Goal: Transaction & Acquisition: Purchase product/service

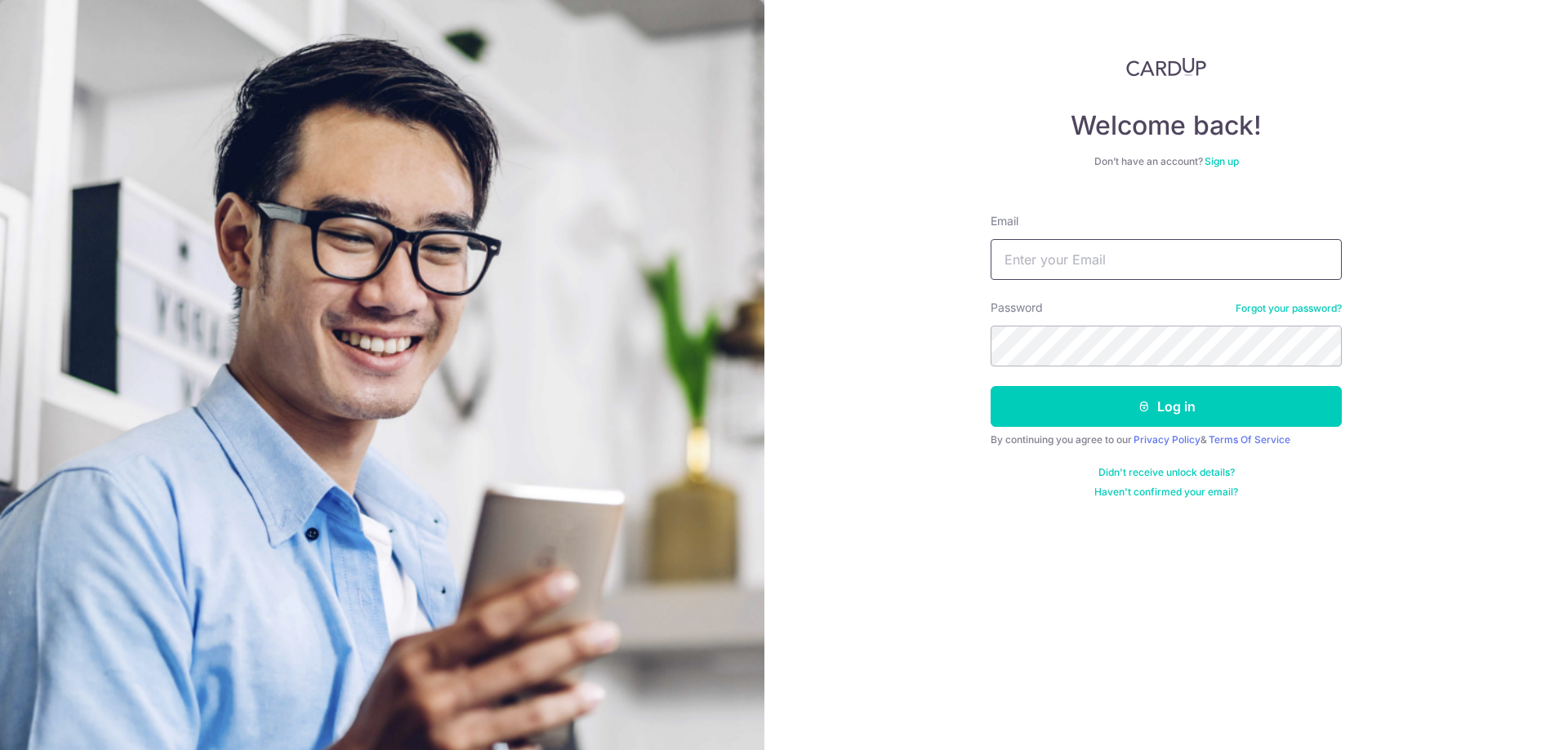
click at [1062, 273] on input "Email" at bounding box center [1166, 259] width 351 height 41
type input "[EMAIL_ADDRESS][DOMAIN_NAME]"
click at [990, 386] on button "Log in" at bounding box center [1166, 406] width 351 height 41
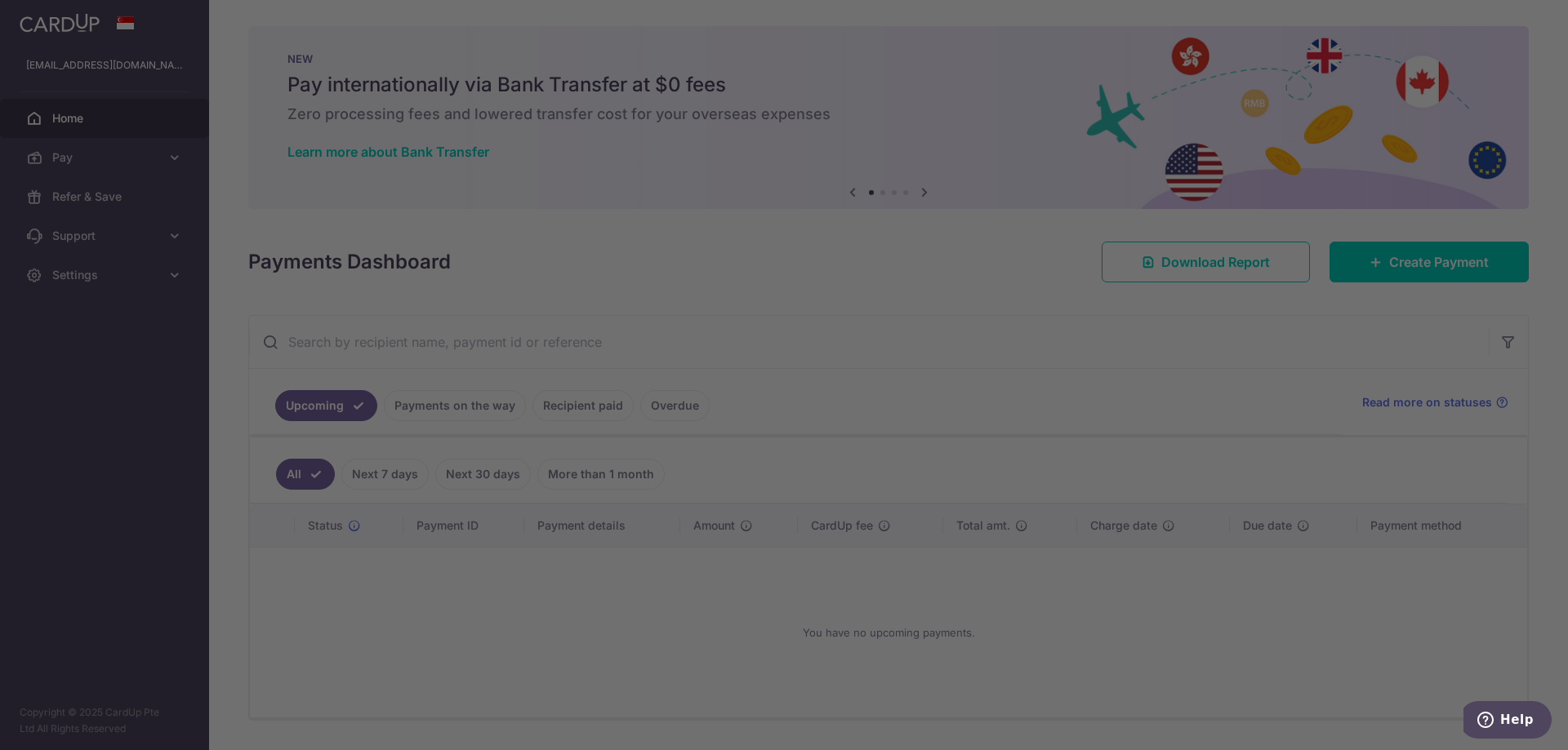
click at [453, 404] on div at bounding box center [792, 379] width 1584 height 757
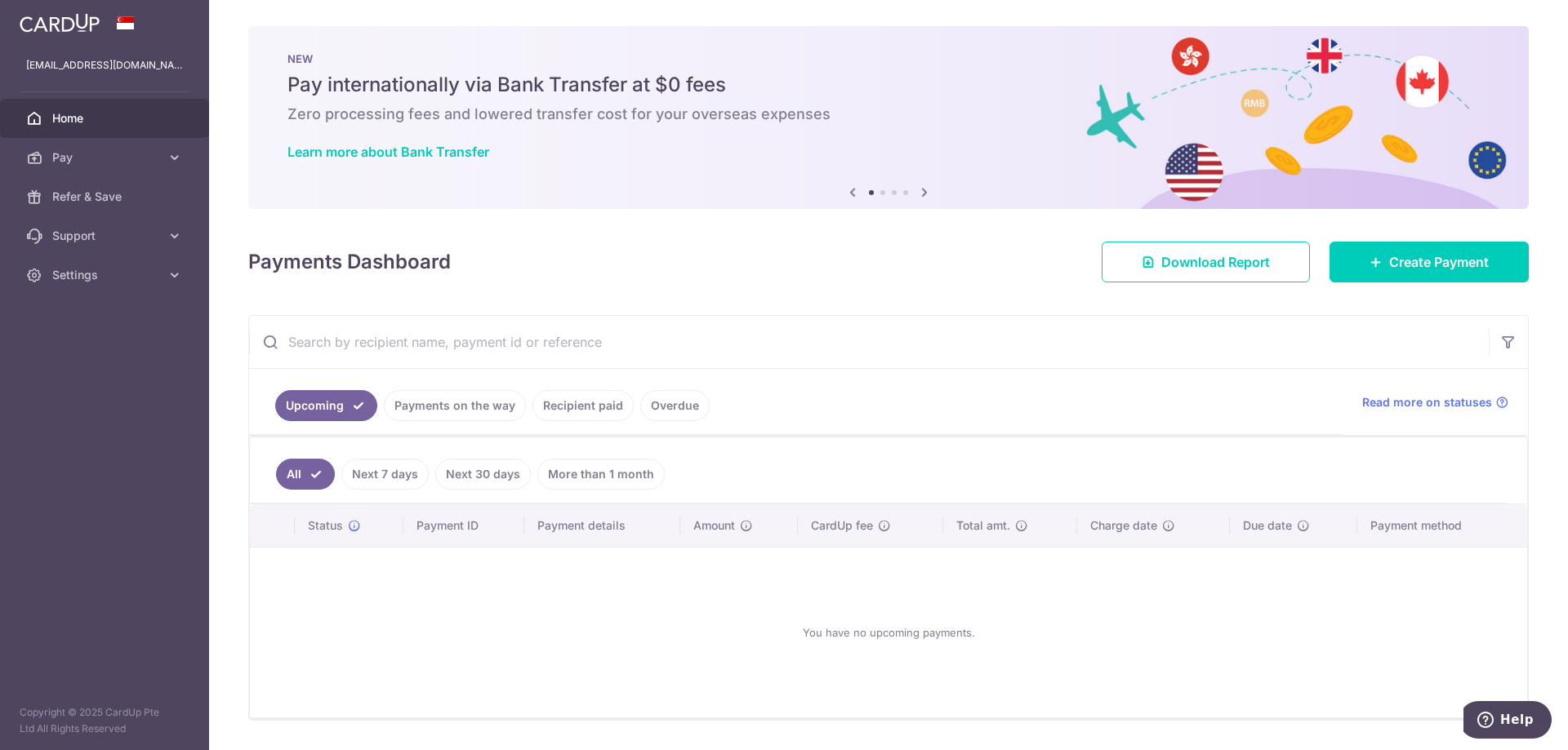
click at [572, 406] on link "Recipient paid" at bounding box center [583, 406] width 101 height 31
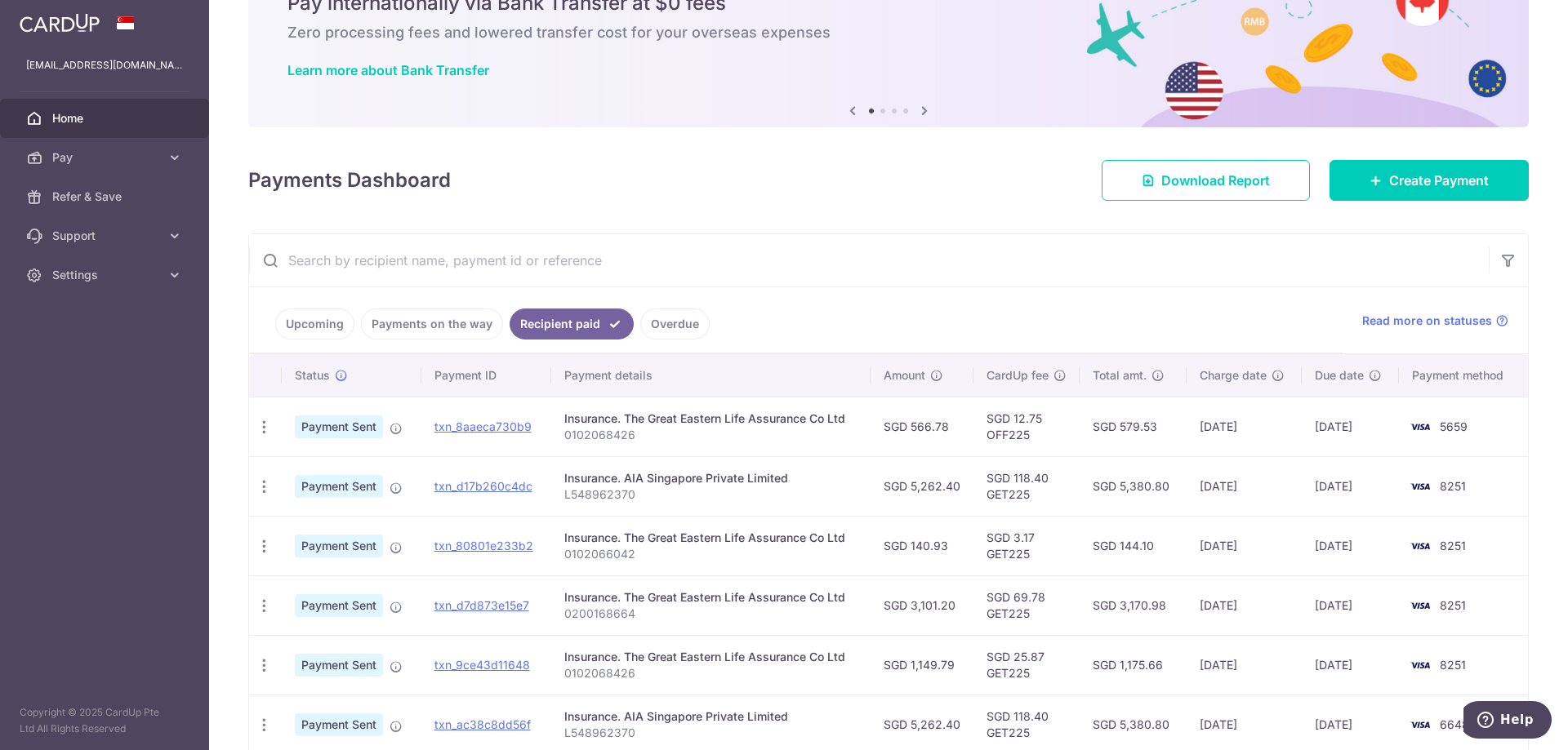
scroll to position [163, 0]
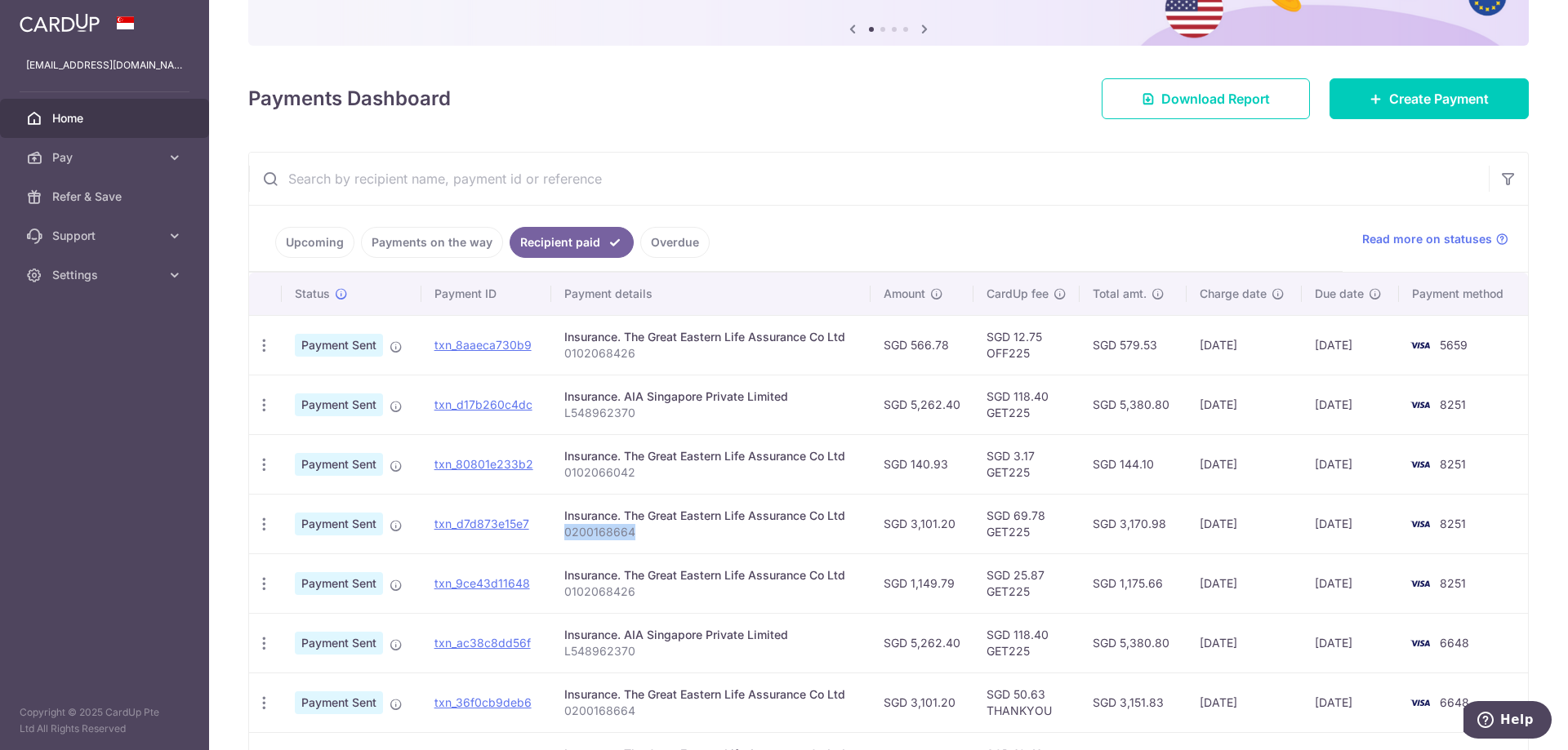
drag, startPoint x: 631, startPoint y: 534, endPoint x: 559, endPoint y: 529, distance: 72.2
click at [559, 529] on td "Insurance. The Great Eastern Life Assurance Co Ltd 0200168664" at bounding box center [711, 523] width 319 height 60
copy p "0200168664"
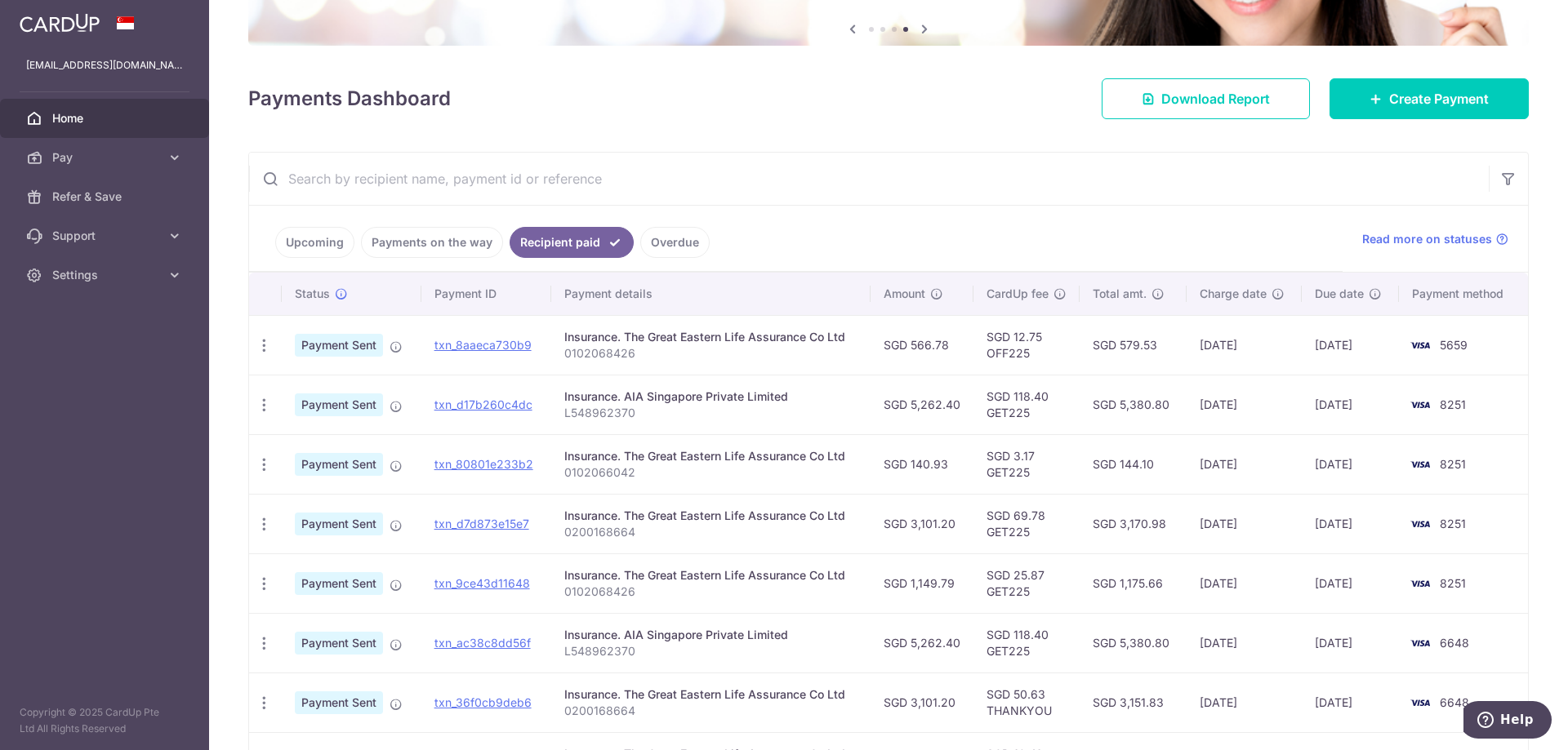
click at [655, 555] on td "Insurance. The Great Eastern Life Assurance Co Ltd 0102068426" at bounding box center [711, 583] width 319 height 60
drag, startPoint x: 633, startPoint y: 535, endPoint x: 563, endPoint y: 533, distance: 70.0
click at [564, 533] on p "0200168664" at bounding box center [711, 533] width 293 height 17
copy p "0200168664"
click at [1440, 88] on link "Create Payment" at bounding box center [1429, 98] width 199 height 41
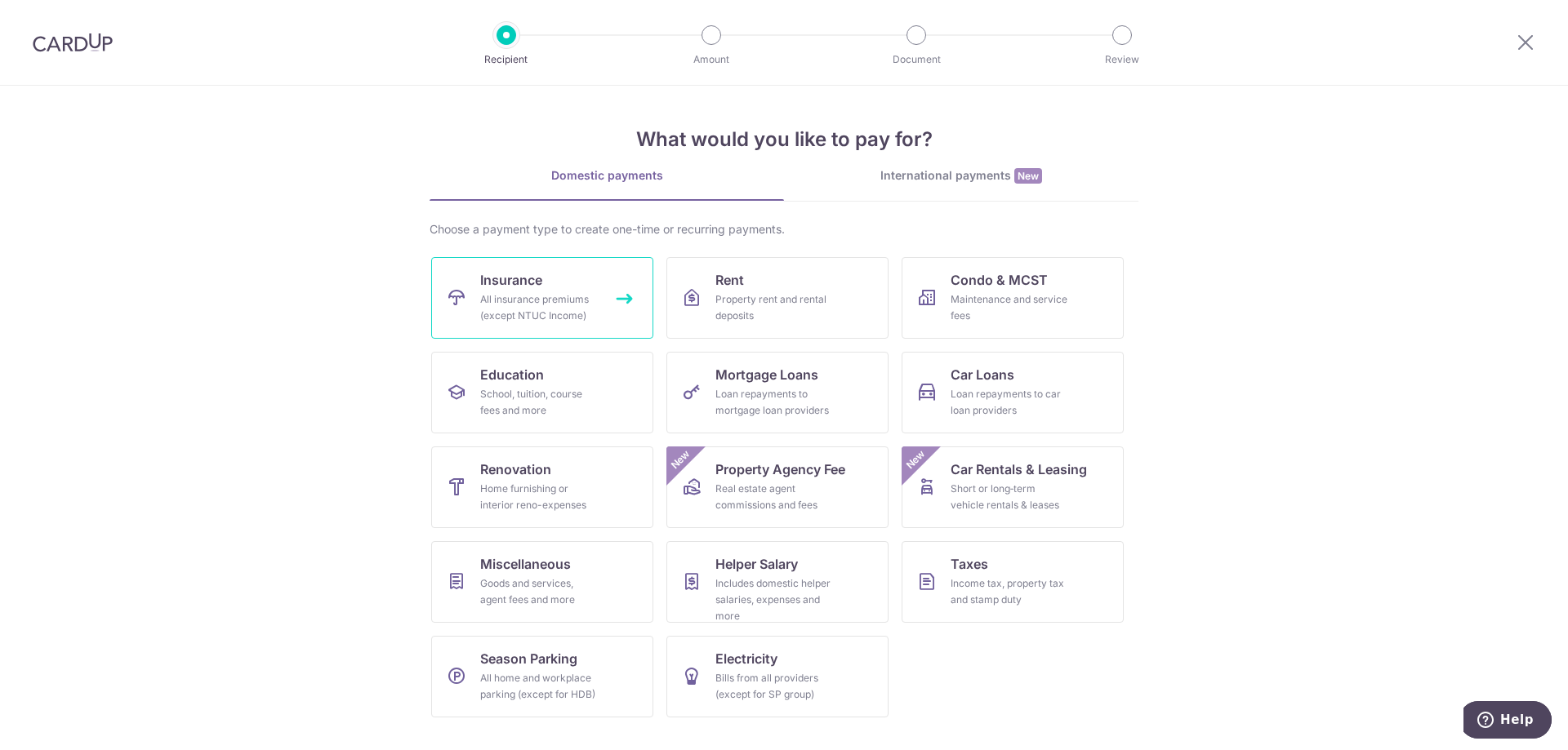
click at [596, 308] on div "All insurance premiums (except NTUC Income)" at bounding box center [539, 307] width 117 height 32
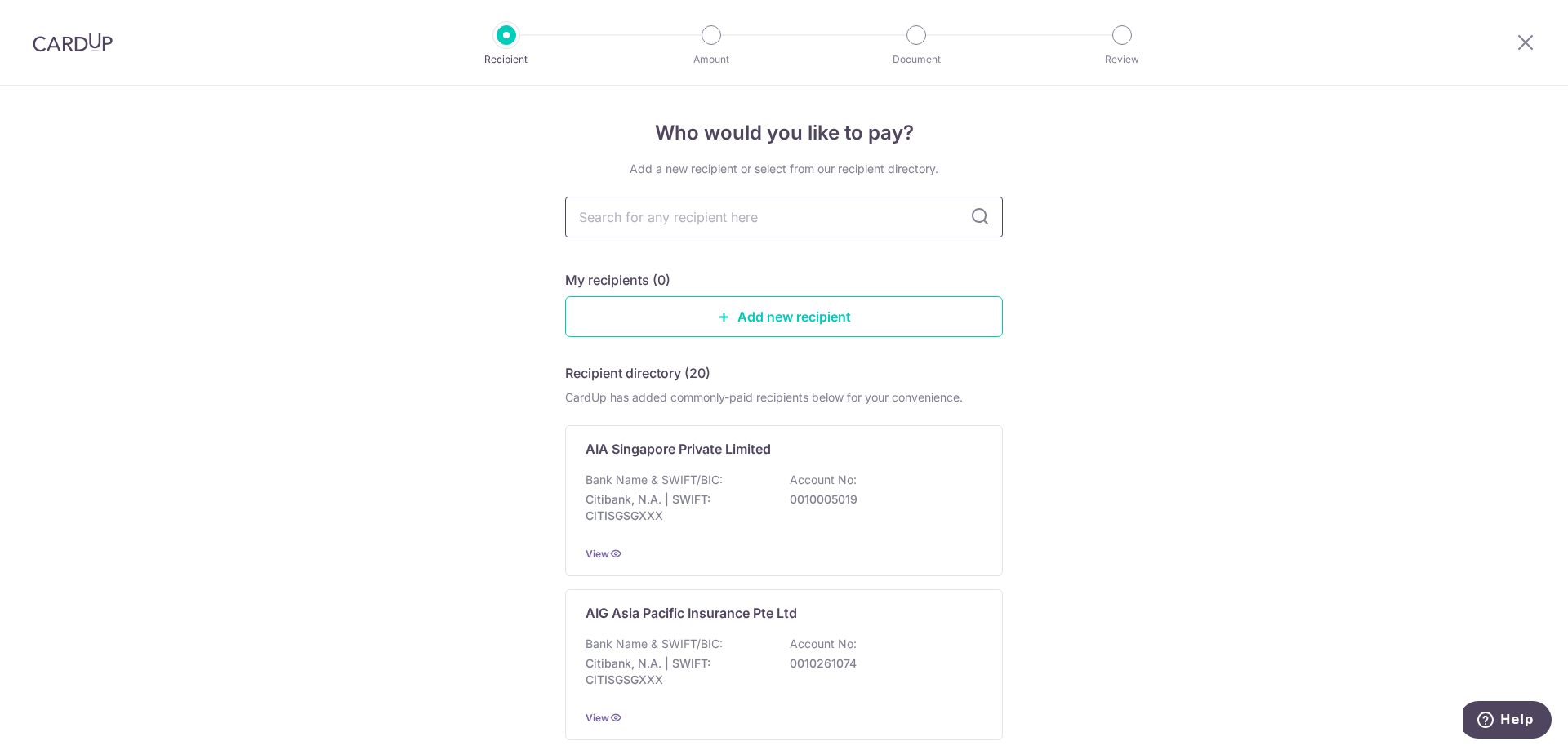
click at [722, 224] on input "text" at bounding box center [784, 217] width 438 height 41
type input "great"
click at [976, 213] on icon at bounding box center [980, 217] width 20 height 20
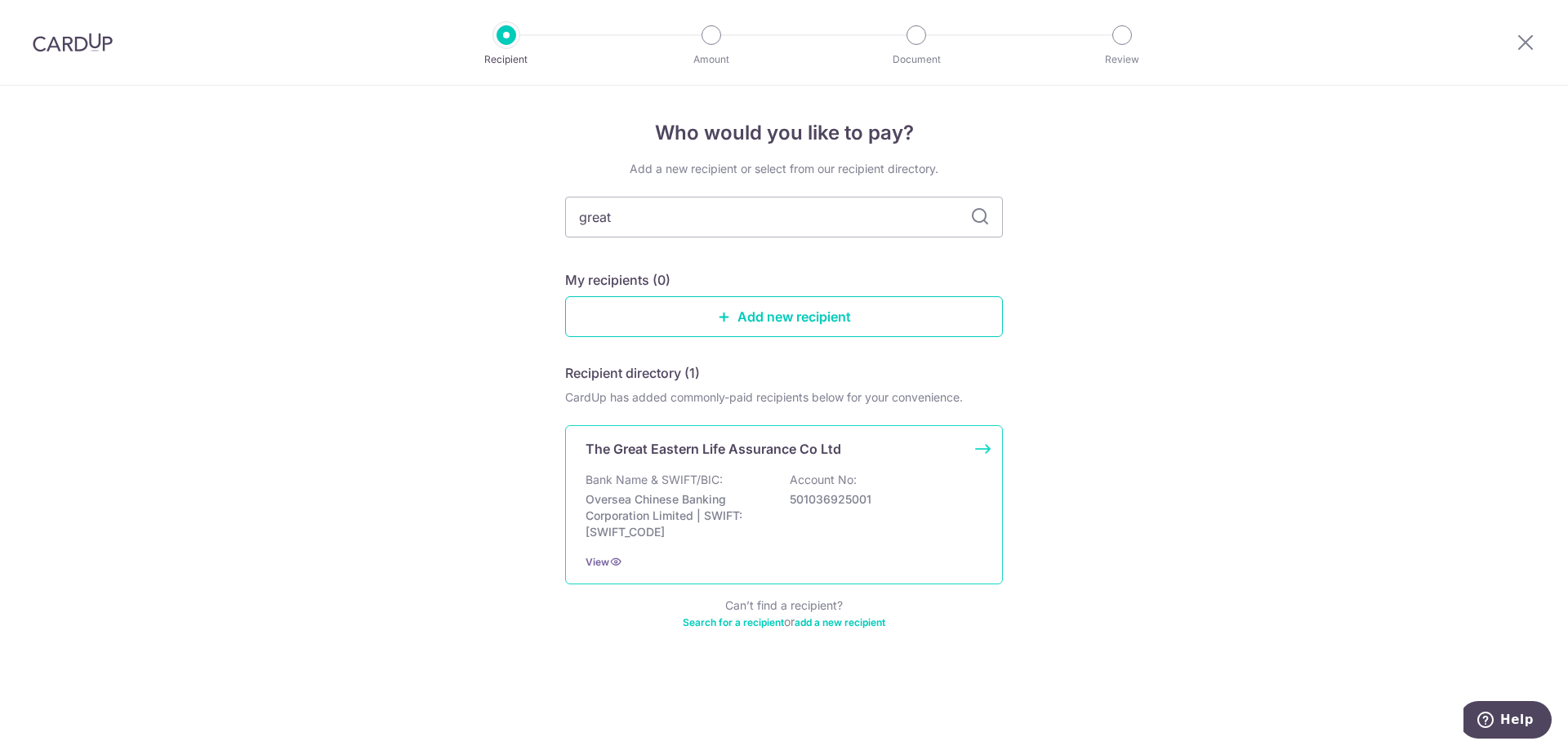
click at [792, 454] on p "The Great Eastern Life Assurance Co Ltd" at bounding box center [713, 449] width 256 height 20
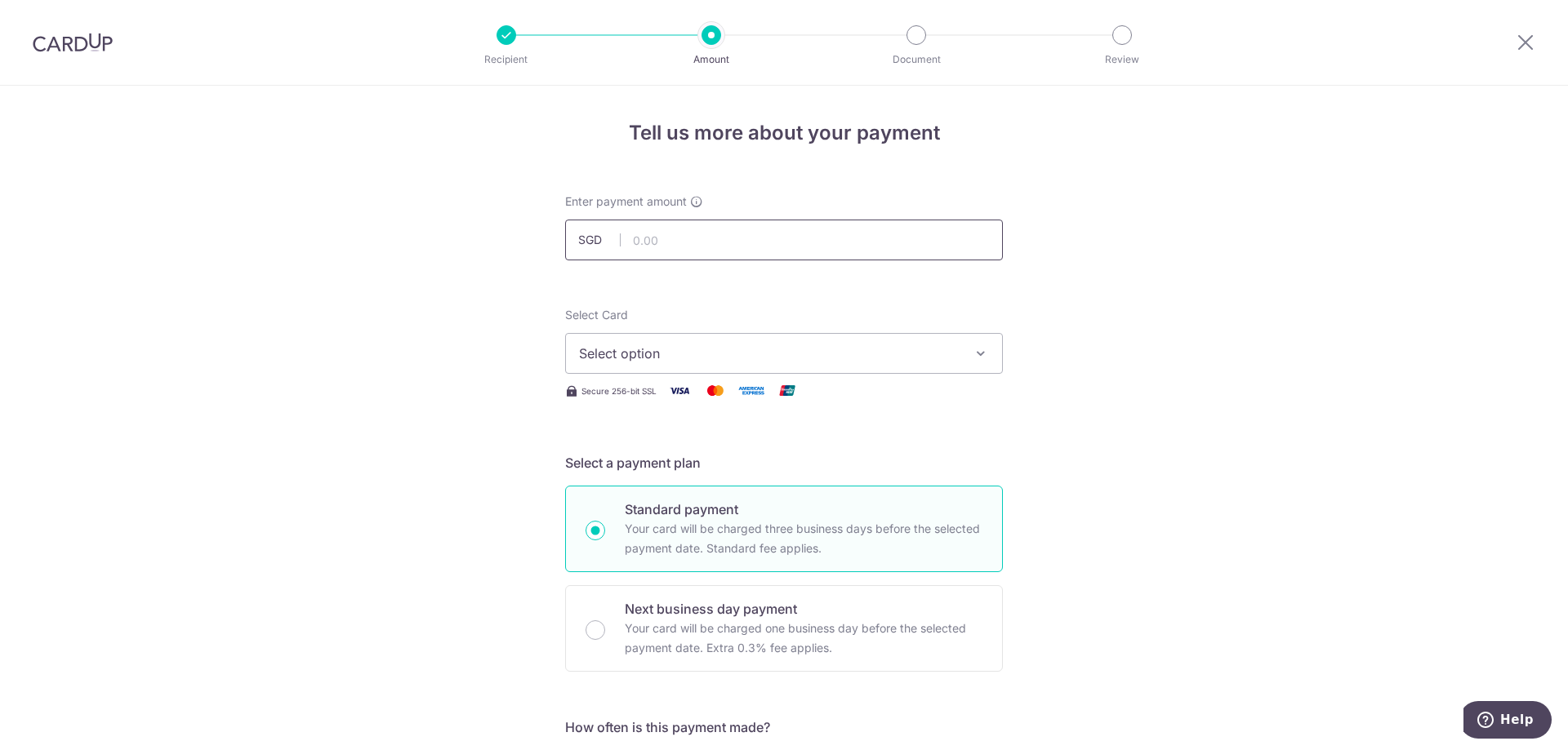
click at [716, 245] on input "text" at bounding box center [784, 239] width 438 height 41
type input "3,101.20"
click at [896, 351] on span "Select option" at bounding box center [770, 354] width 381 height 20
click at [777, 394] on span "Add credit card" at bounding box center [798, 399] width 381 height 17
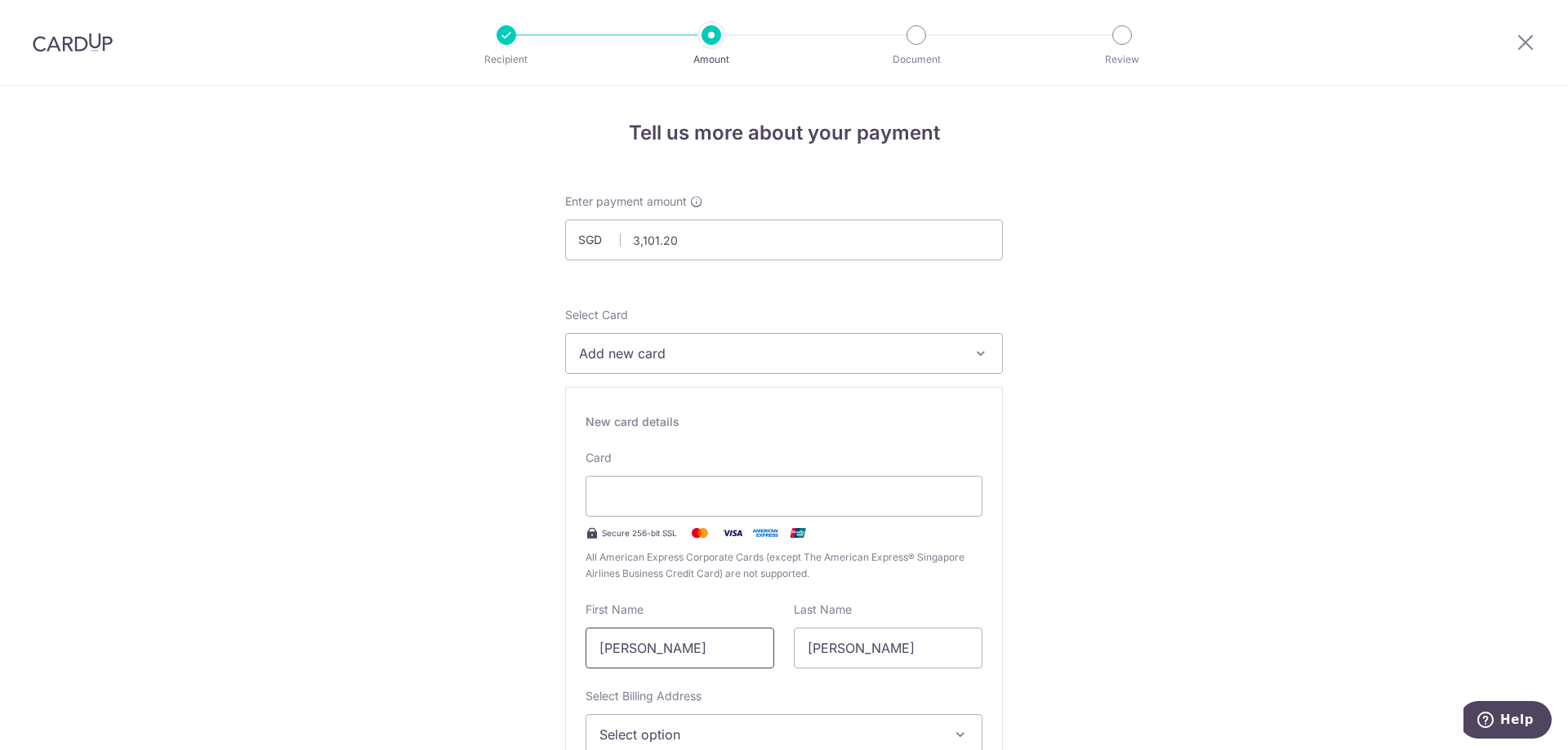
click at [696, 643] on input "Chiau Chuan Eugene" at bounding box center [680, 647] width 189 height 41
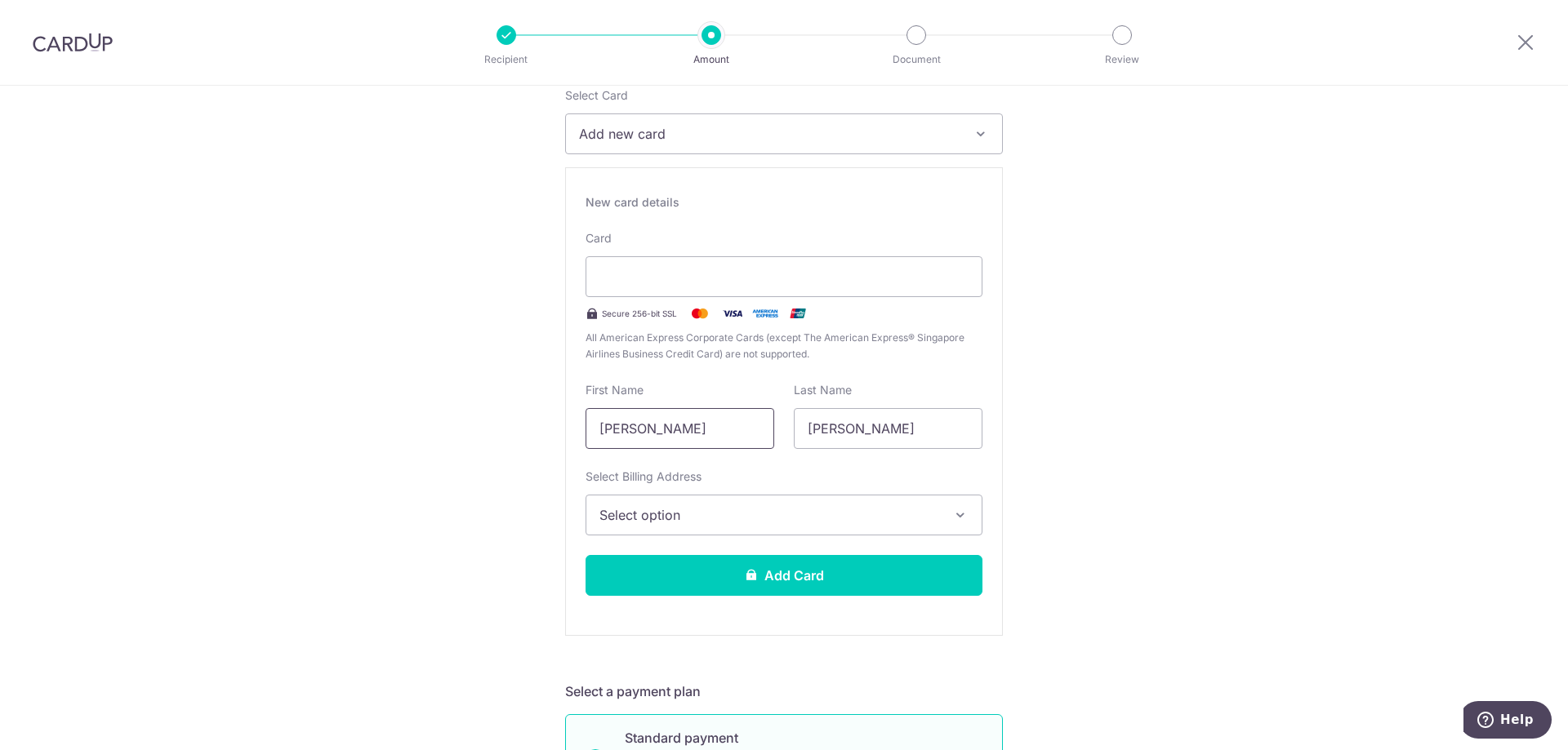
scroll to position [245, 0]
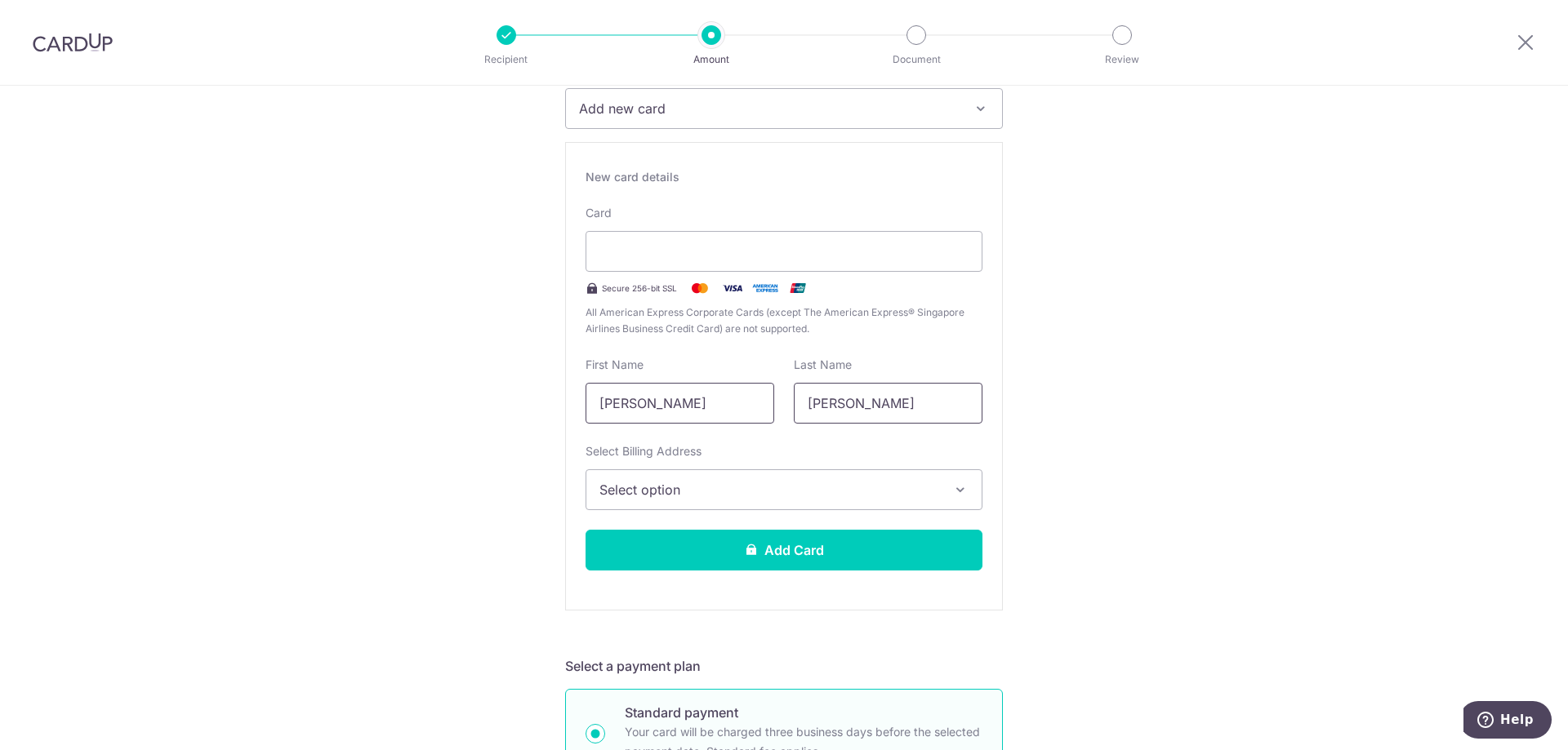
drag, startPoint x: 682, startPoint y: 408, endPoint x: 837, endPoint y: 423, distance: 155.7
click at [837, 423] on div "First Name Chiau Chuan Eugene Last Name Chan" at bounding box center [784, 389] width 416 height 67
type input "Chiau Chuan"
click at [817, 484] on span "Select option" at bounding box center [769, 490] width 340 height 20
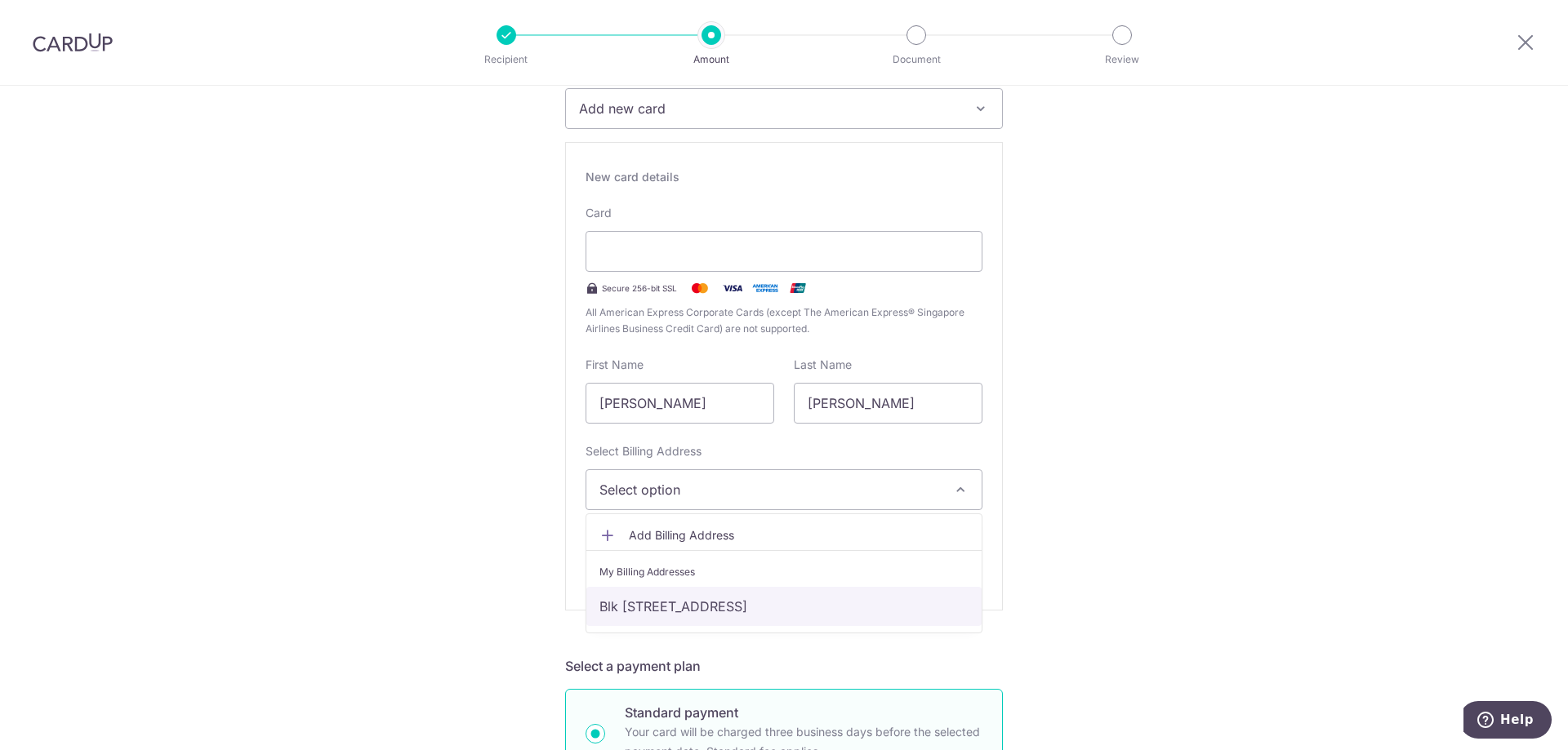
click at [774, 600] on link "Blk 115B, #22-21, Jalan Ayer, Singapore, Singapore-383115" at bounding box center [784, 606] width 396 height 39
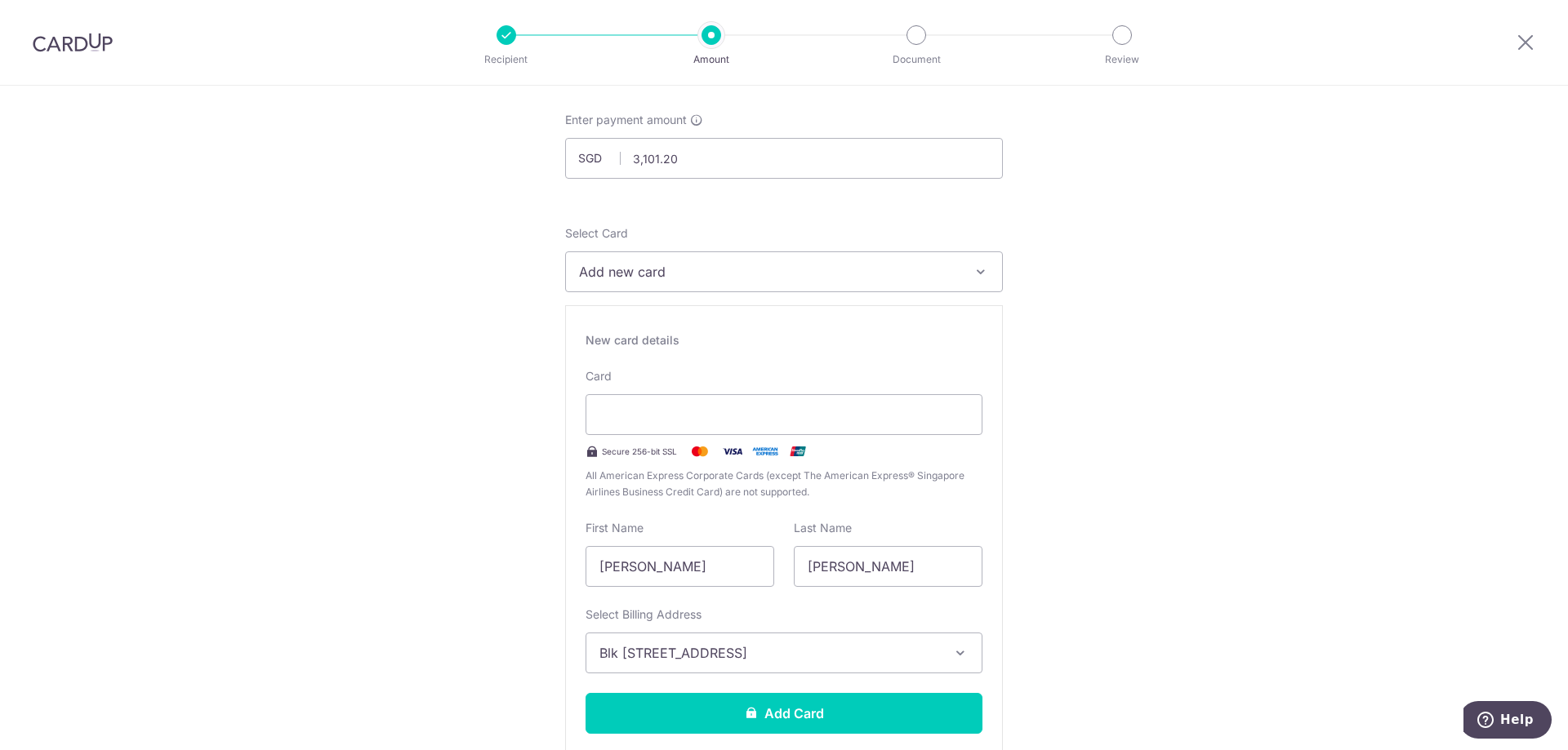
scroll to position [408, 0]
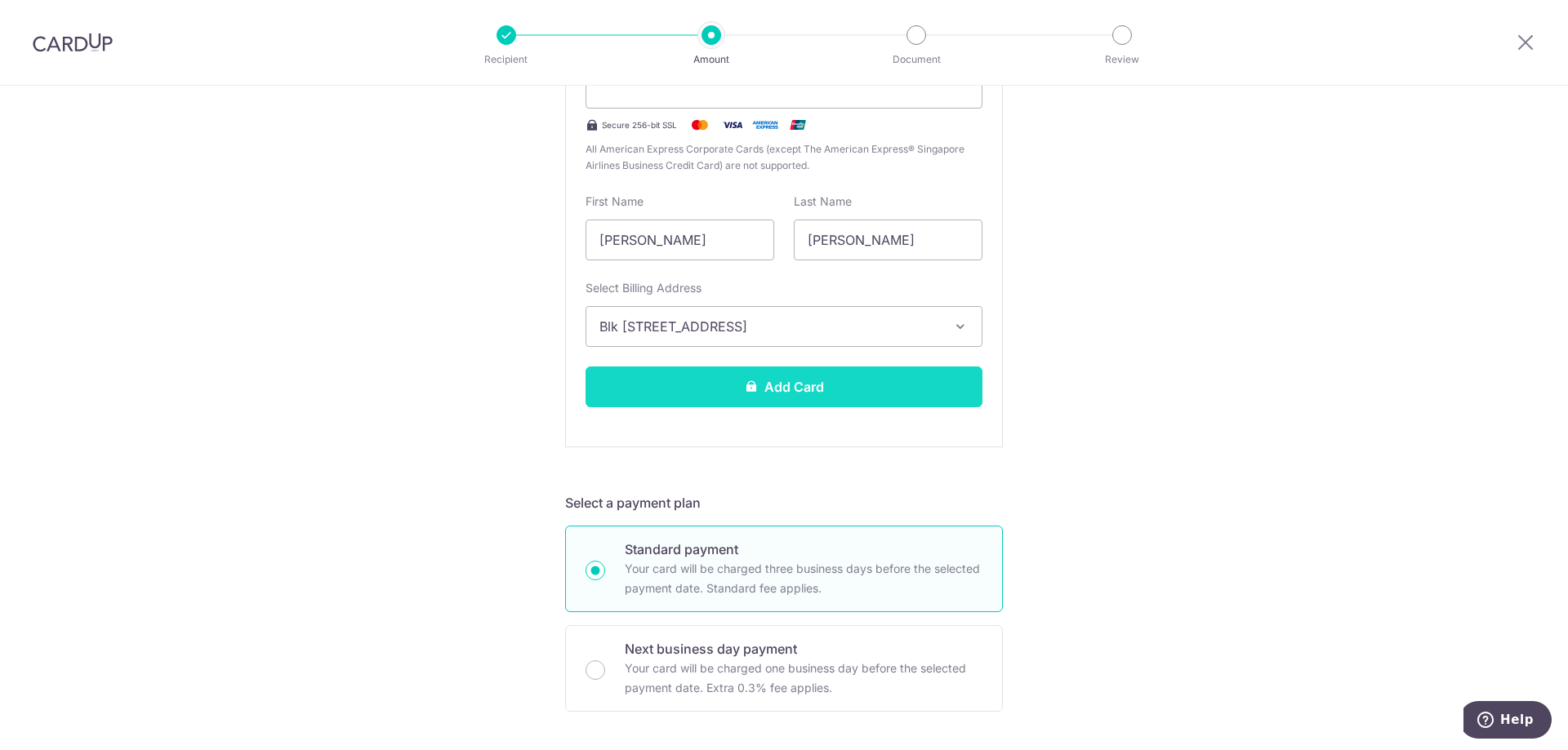
click at [830, 385] on button "Add Card" at bounding box center [784, 386] width 397 height 41
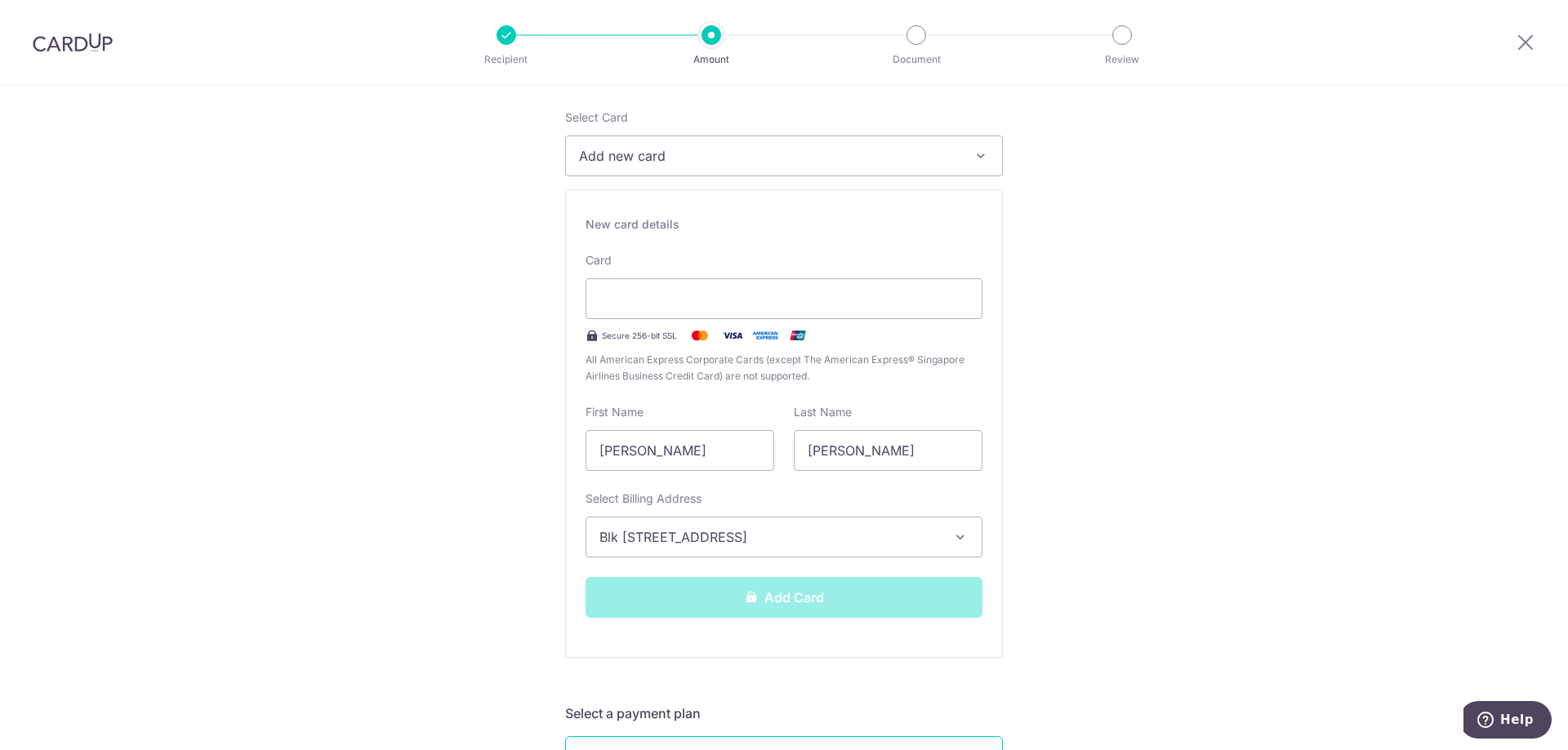
scroll to position [82, 0]
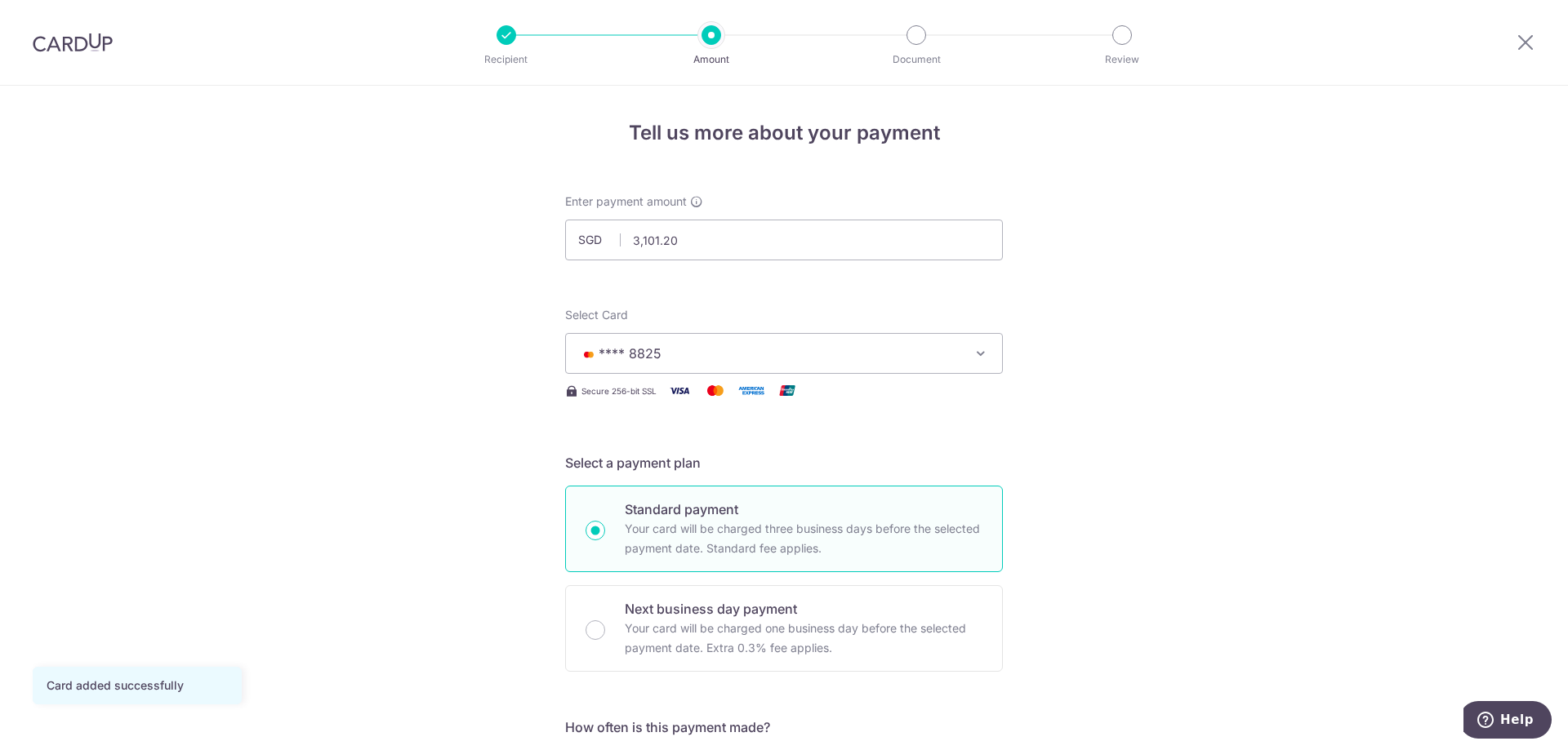
click at [749, 349] on span "**** 8825" at bounding box center [770, 354] width 381 height 20
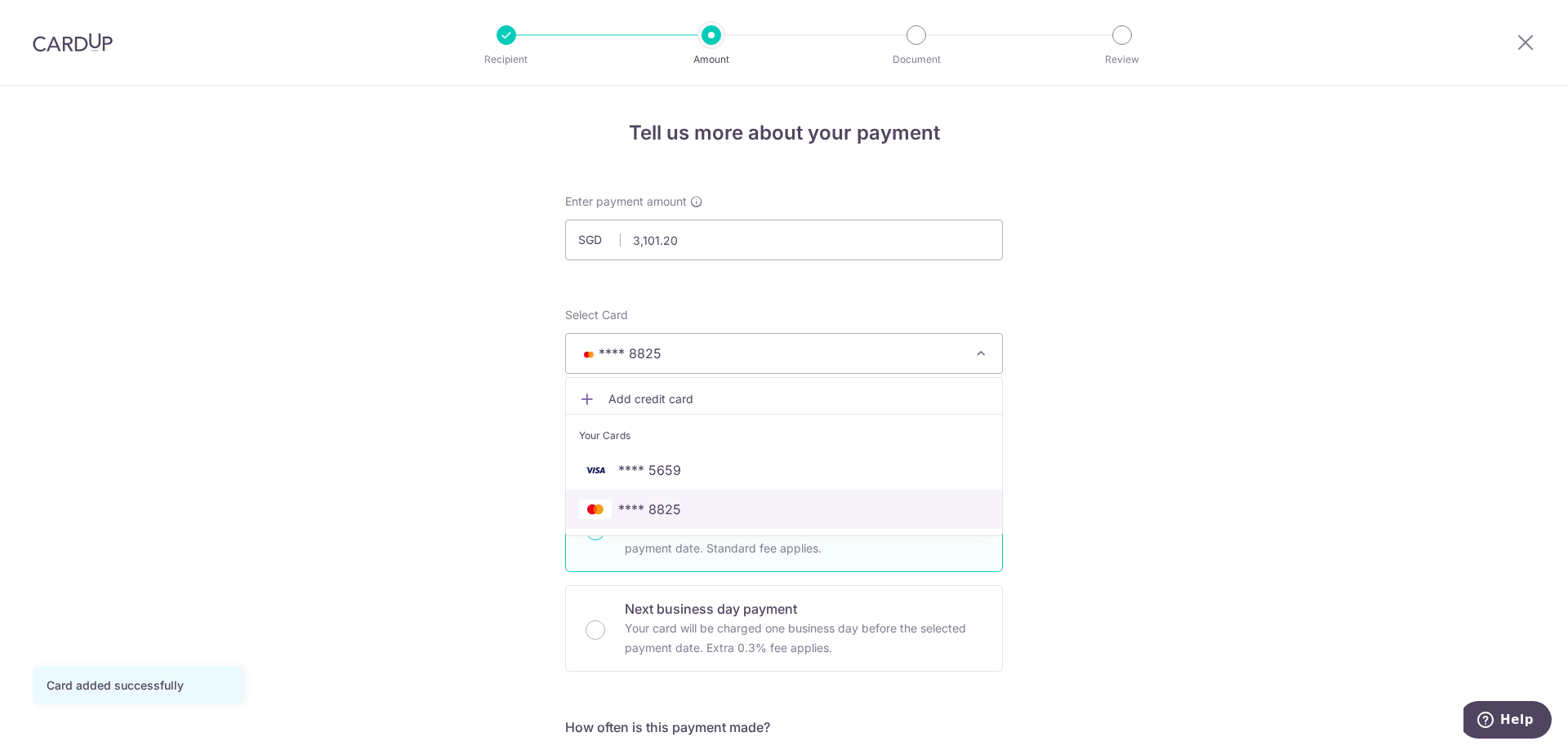
click at [705, 514] on span "**** 8825" at bounding box center [784, 509] width 410 height 20
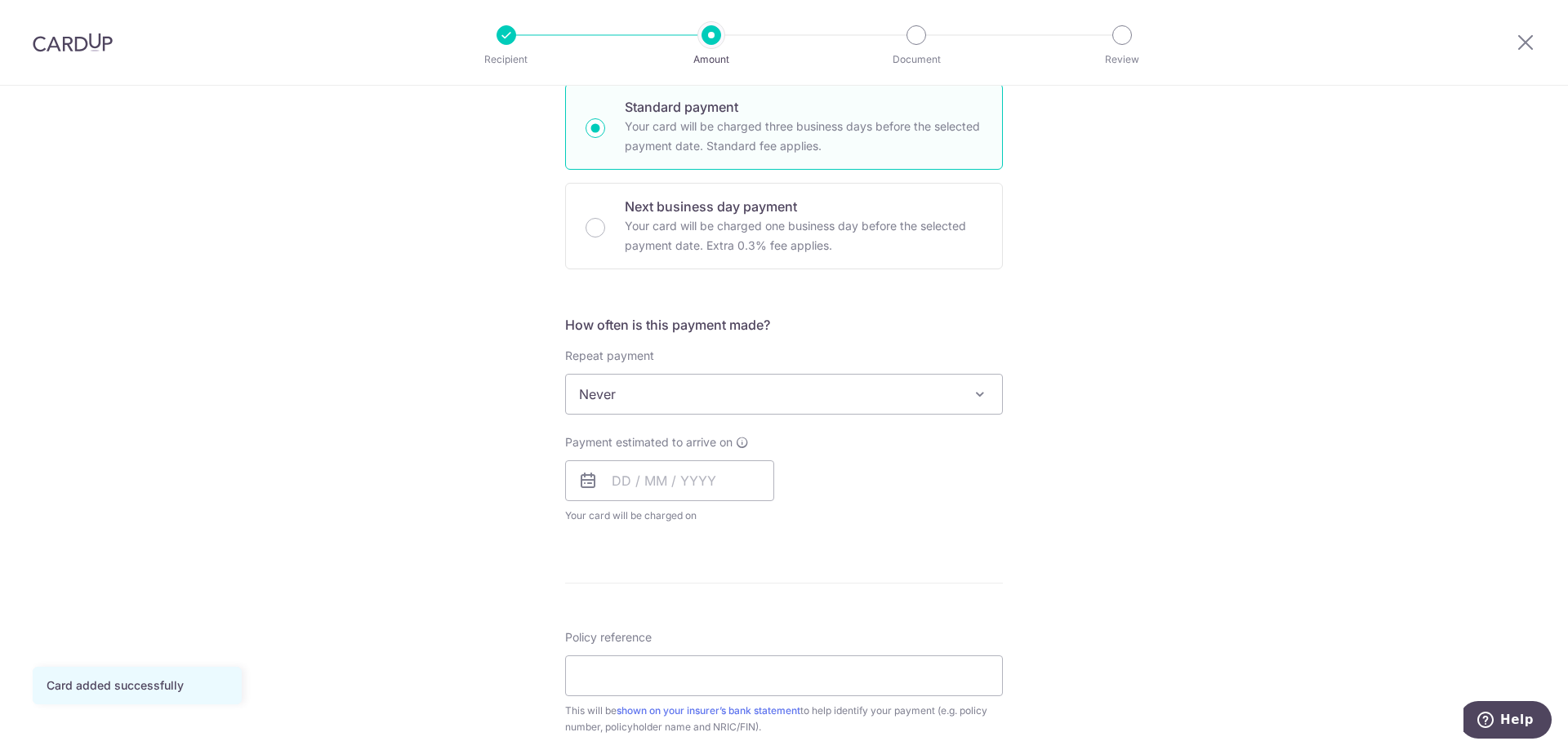
scroll to position [408, 0]
click at [781, 399] on span "Never" at bounding box center [784, 388] width 436 height 39
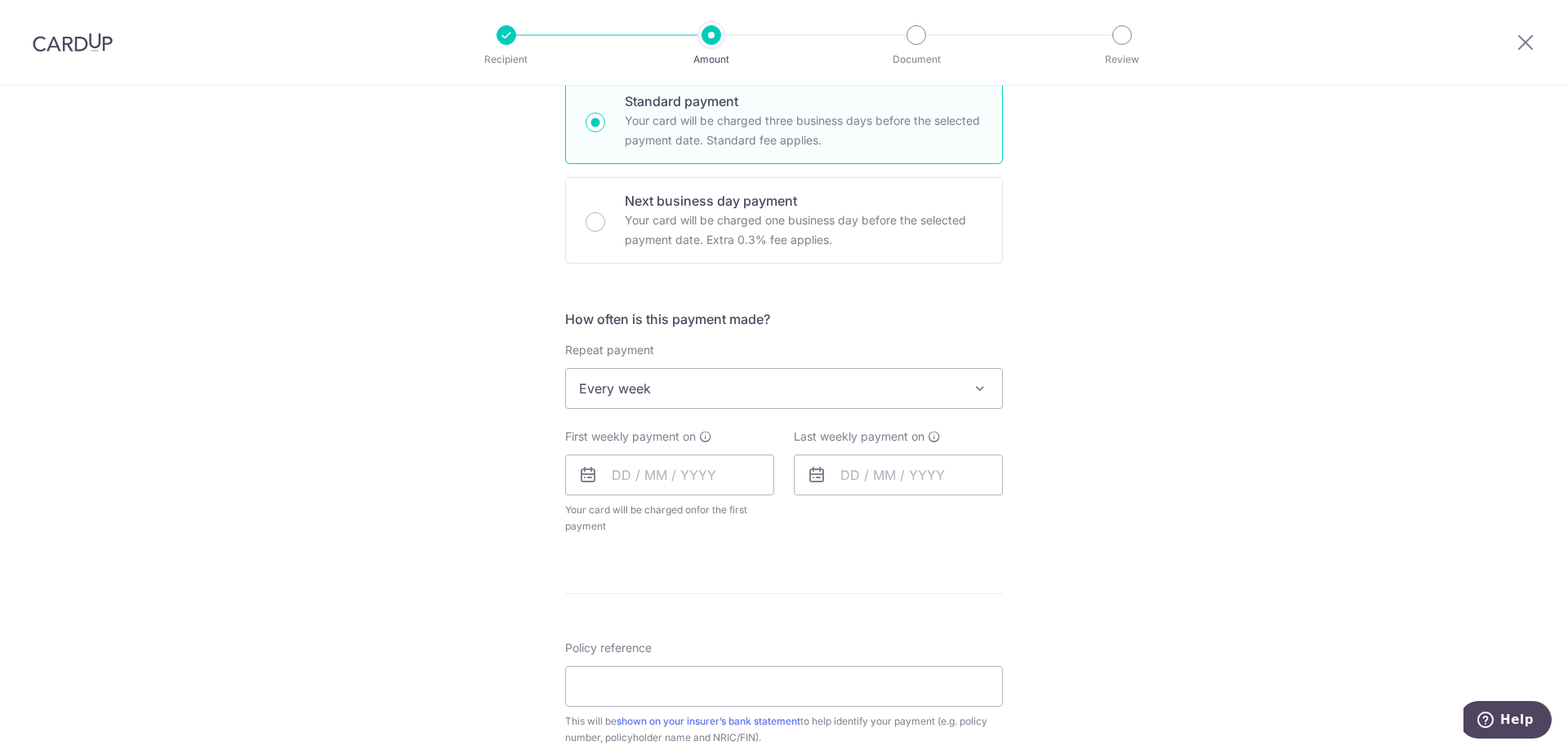
click at [653, 412] on div "How often is this payment made? Repeat payment Never Every week Every month Eve…" at bounding box center [784, 428] width 438 height 238
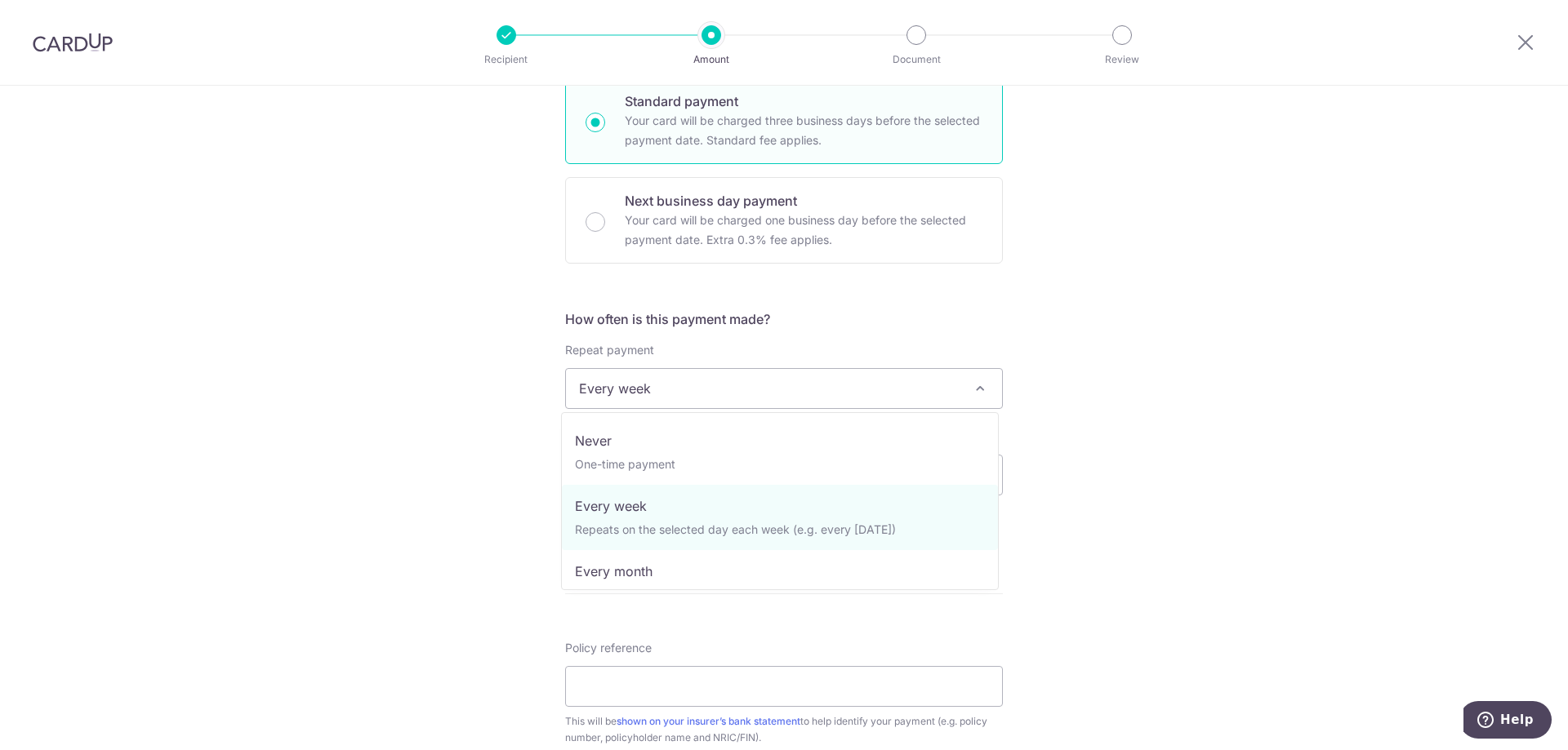
click at [666, 390] on span "Every week" at bounding box center [784, 388] width 436 height 39
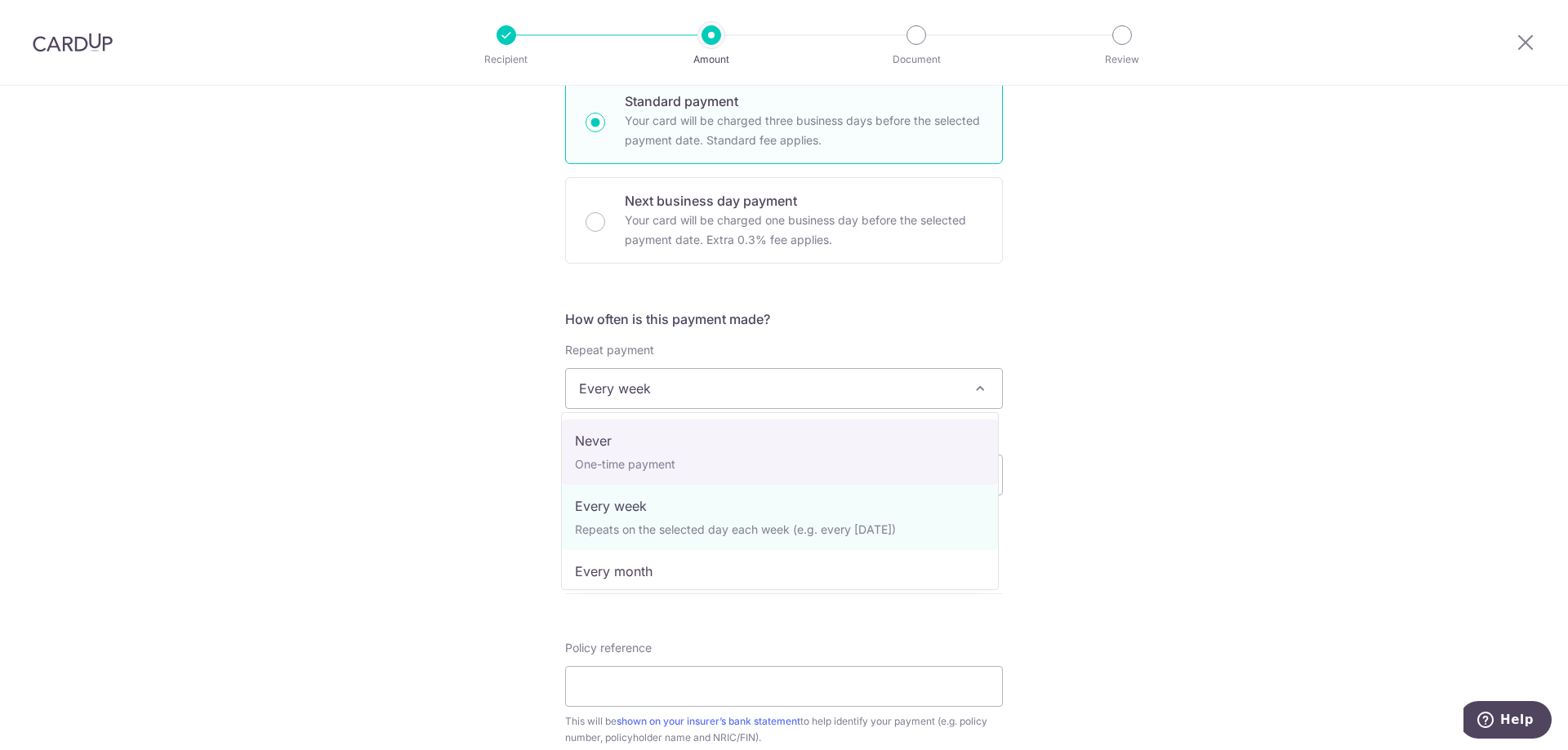
select select "1"
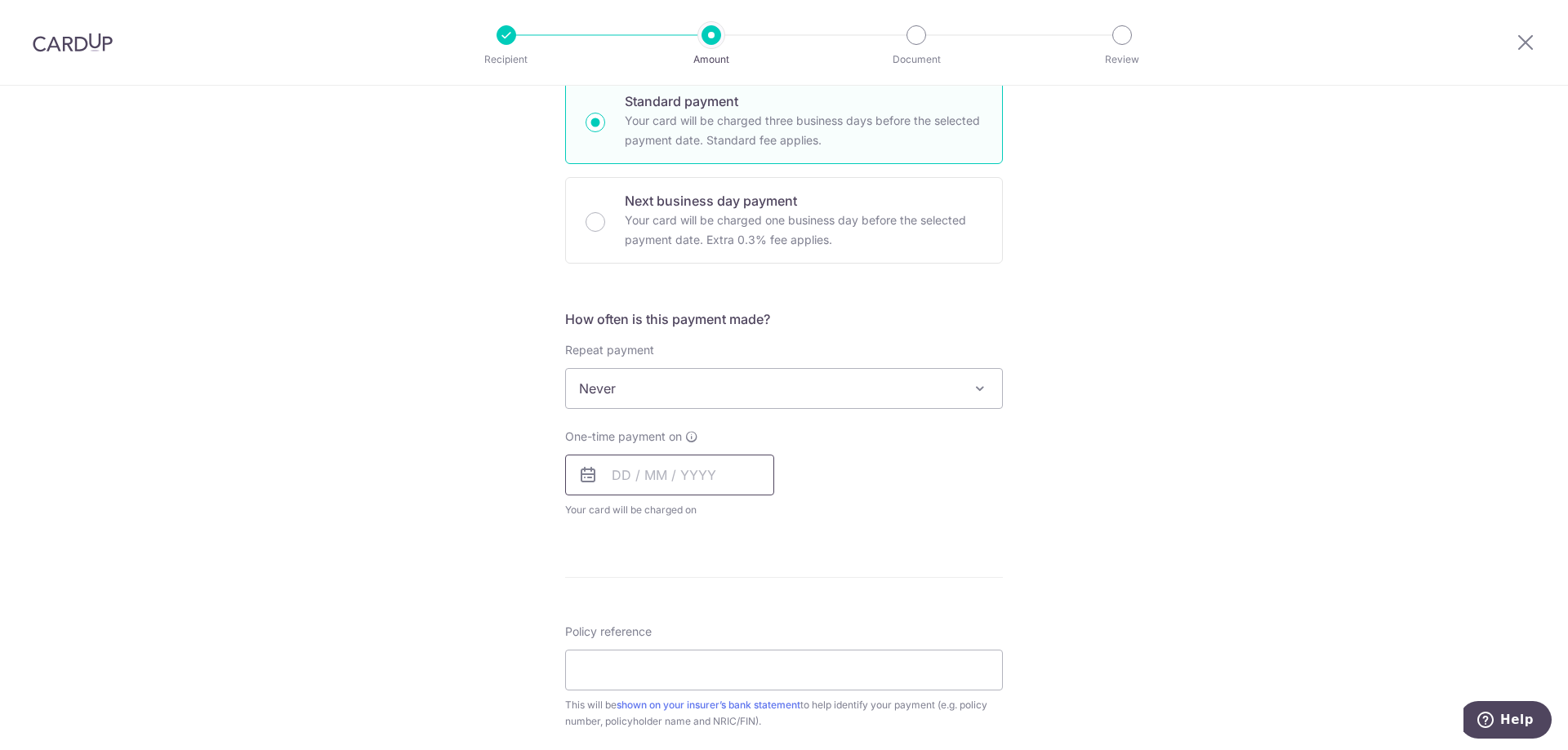
click at [655, 471] on input "text" at bounding box center [669, 475] width 209 height 41
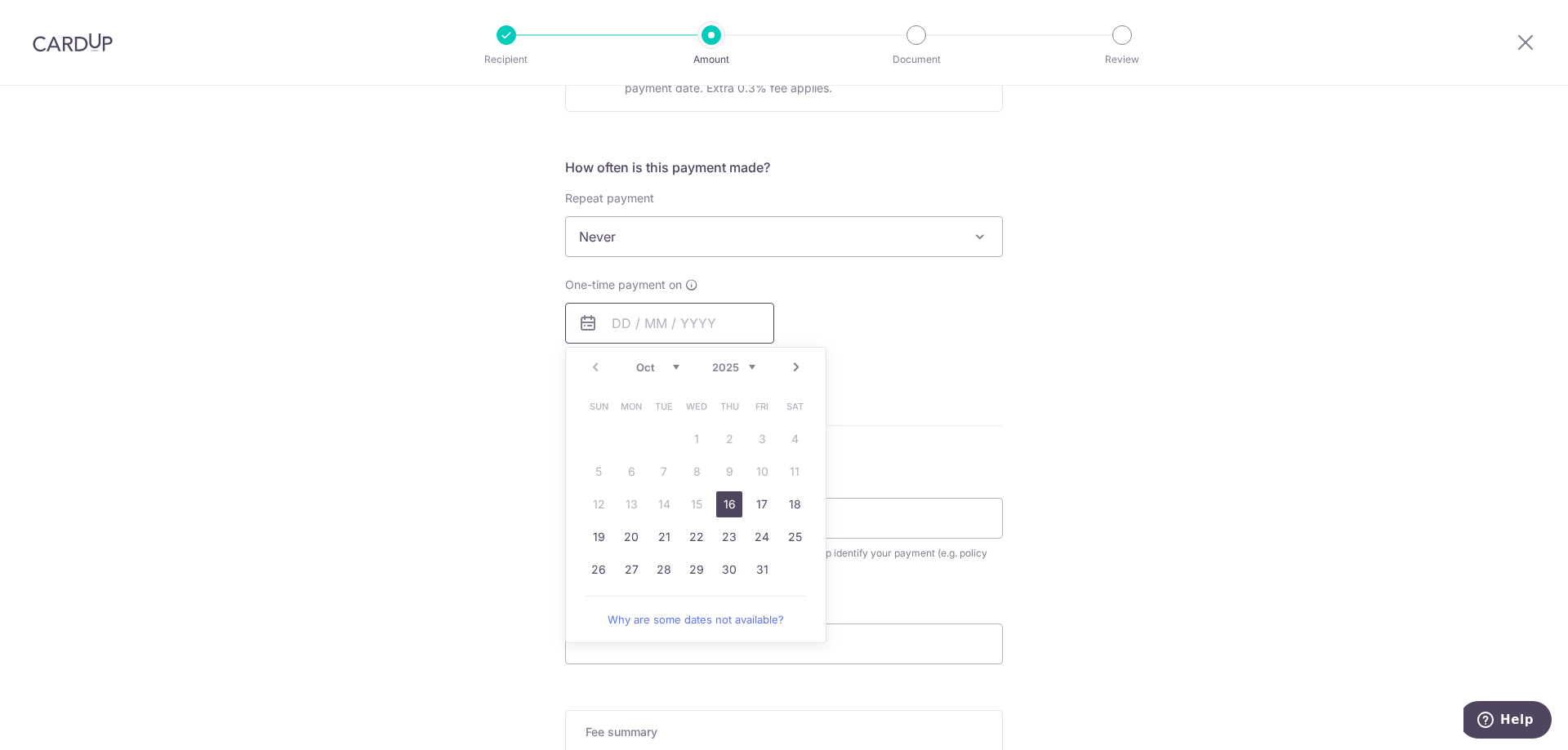
scroll to position [571, 0]
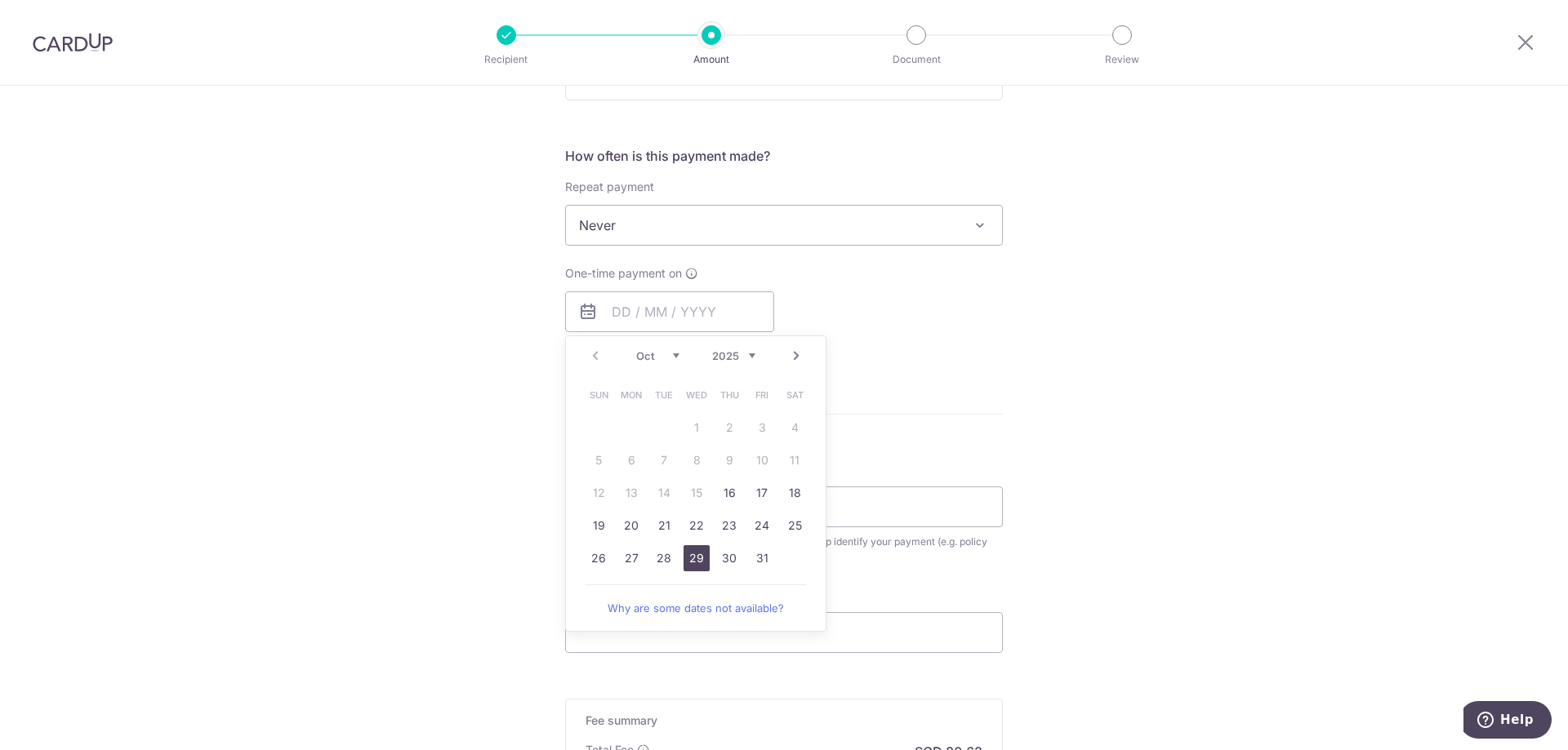
click at [701, 561] on link "29" at bounding box center [697, 558] width 26 height 26
type input "29/10/2025"
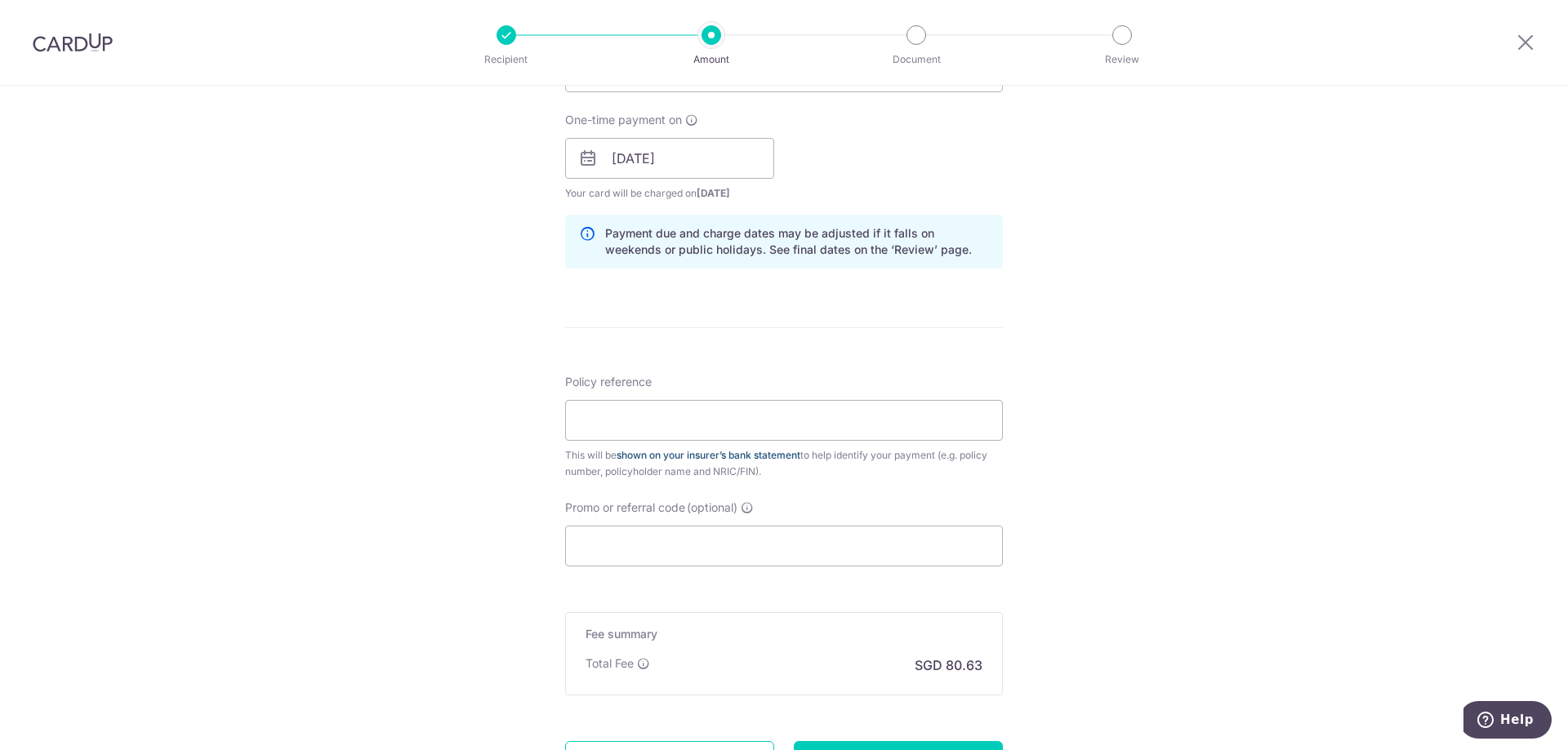
scroll to position [734, 0]
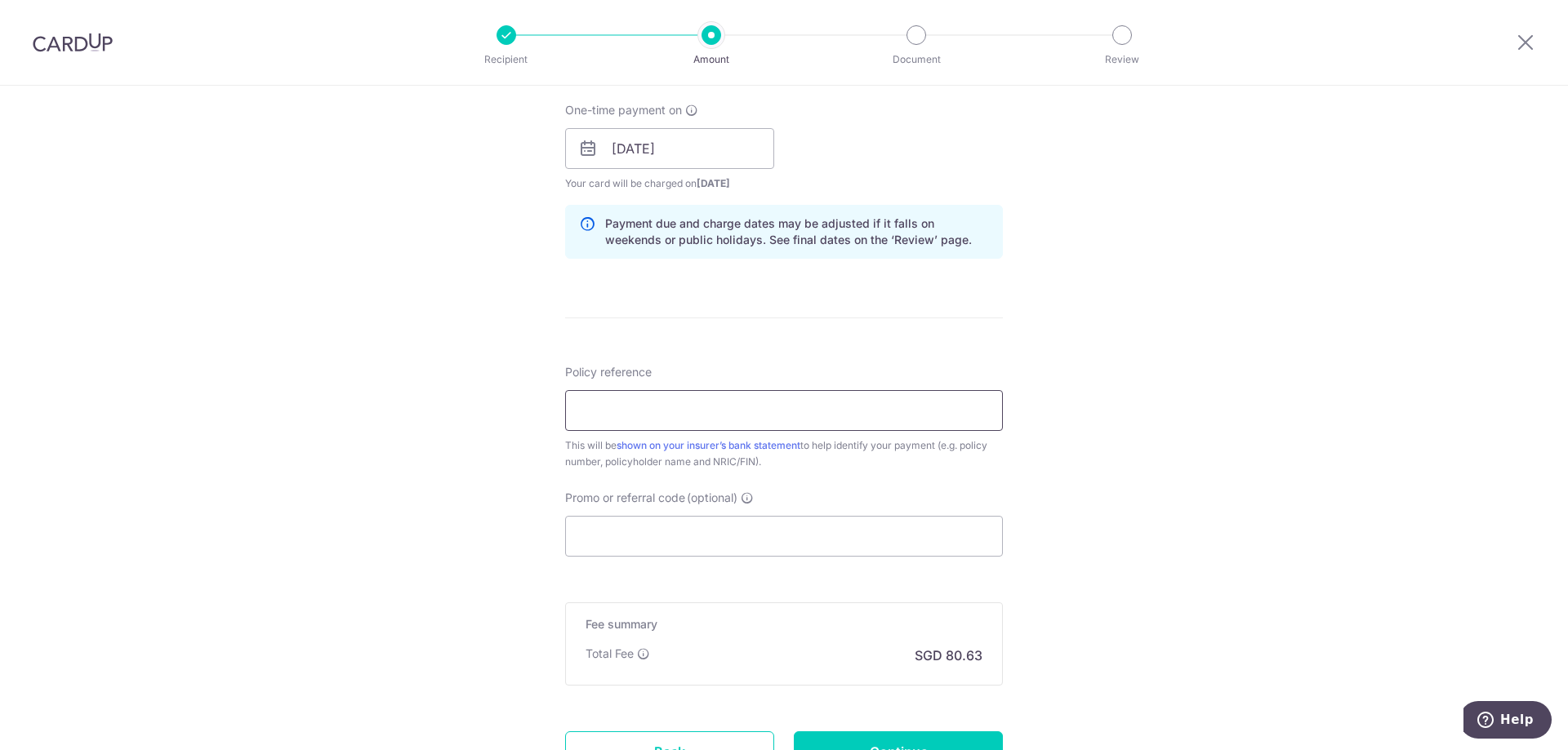
click at [759, 406] on input "Policy reference" at bounding box center [784, 410] width 438 height 41
paste input "0200168664"
type input "0200168664"
click at [885, 528] on input "Promo or referral code (optional)" at bounding box center [784, 536] width 438 height 41
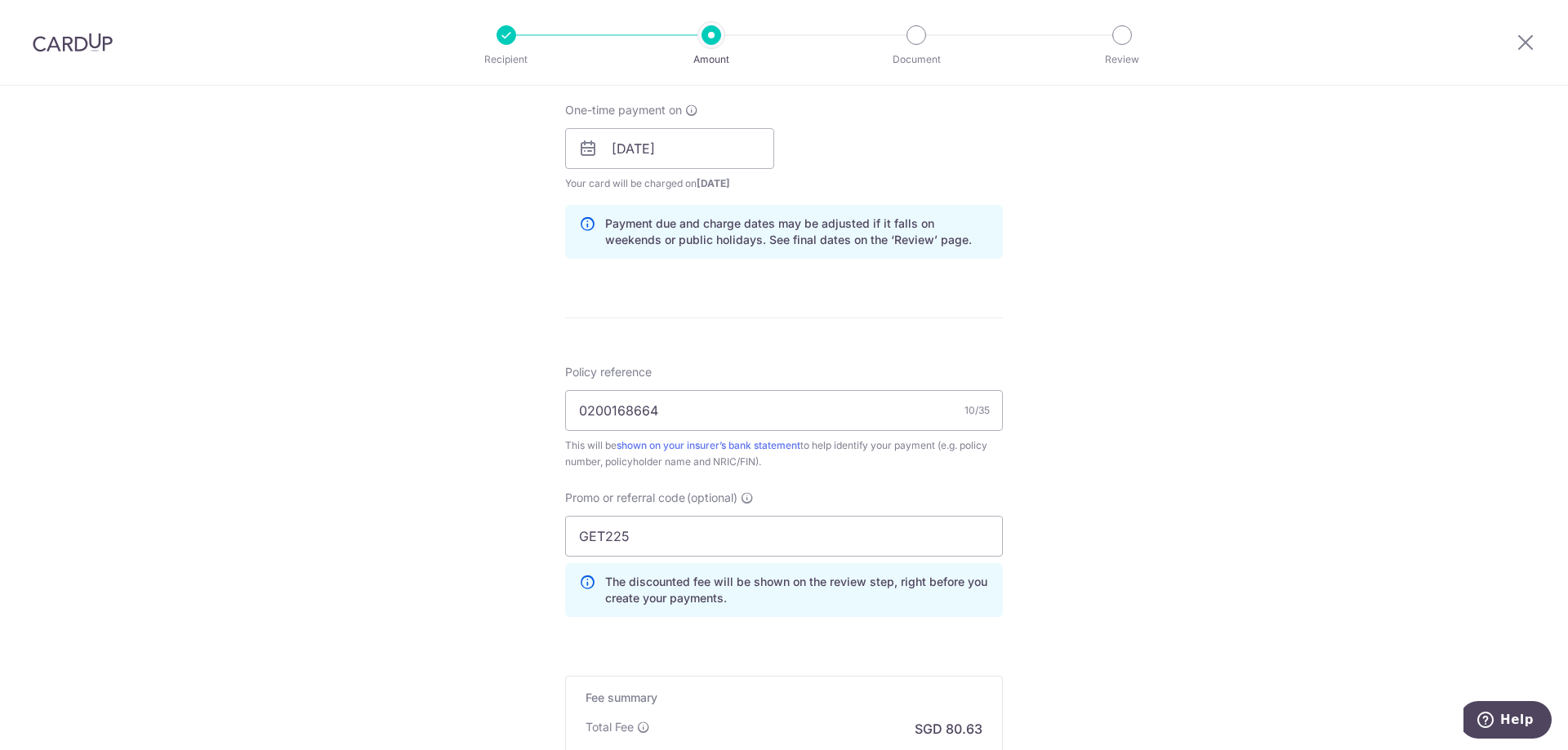
click at [1100, 534] on div "Tell us more about your payment Enter payment amount SGD 3,101.20 3101.20 Card …" at bounding box center [784, 159] width 1568 height 1617
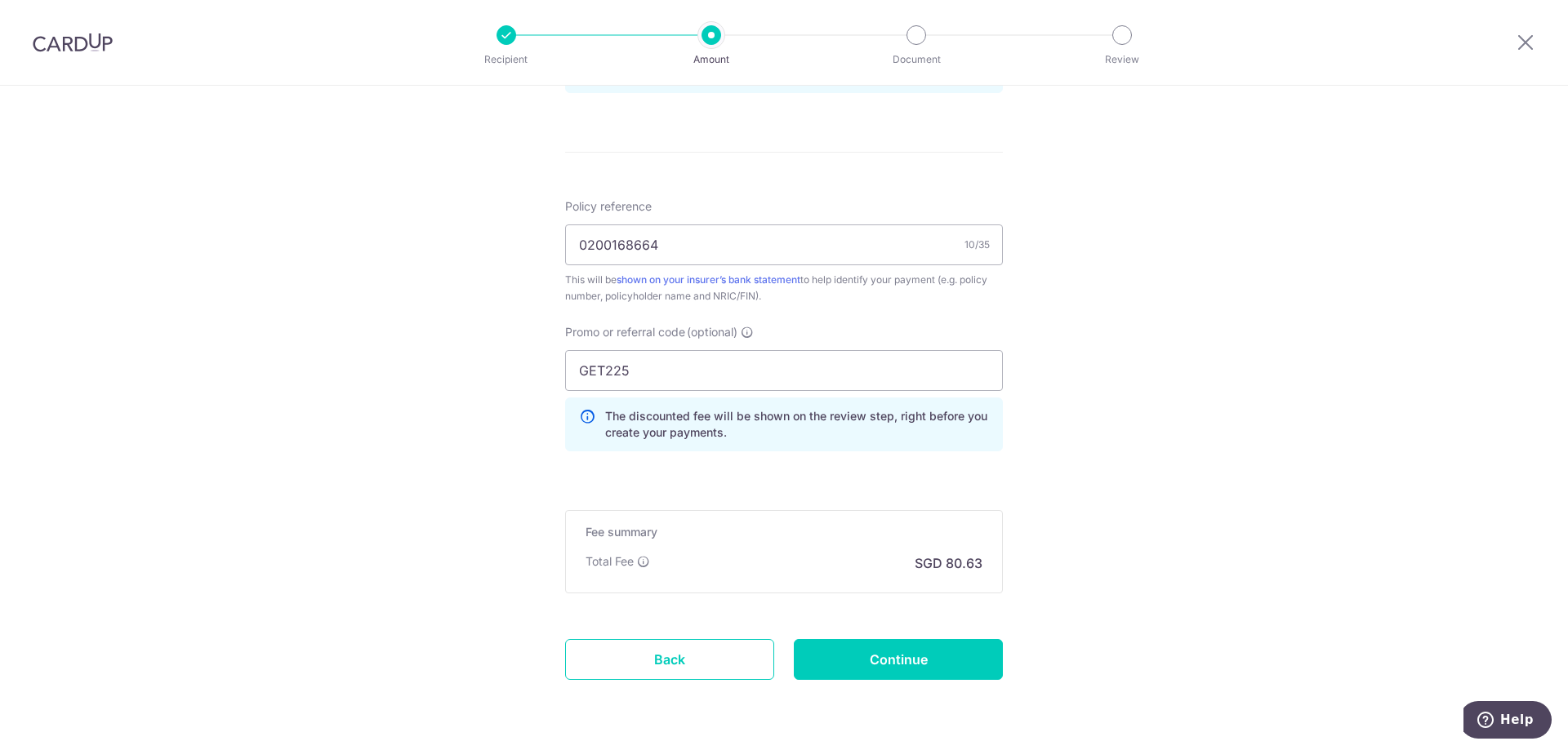
scroll to position [871, 0]
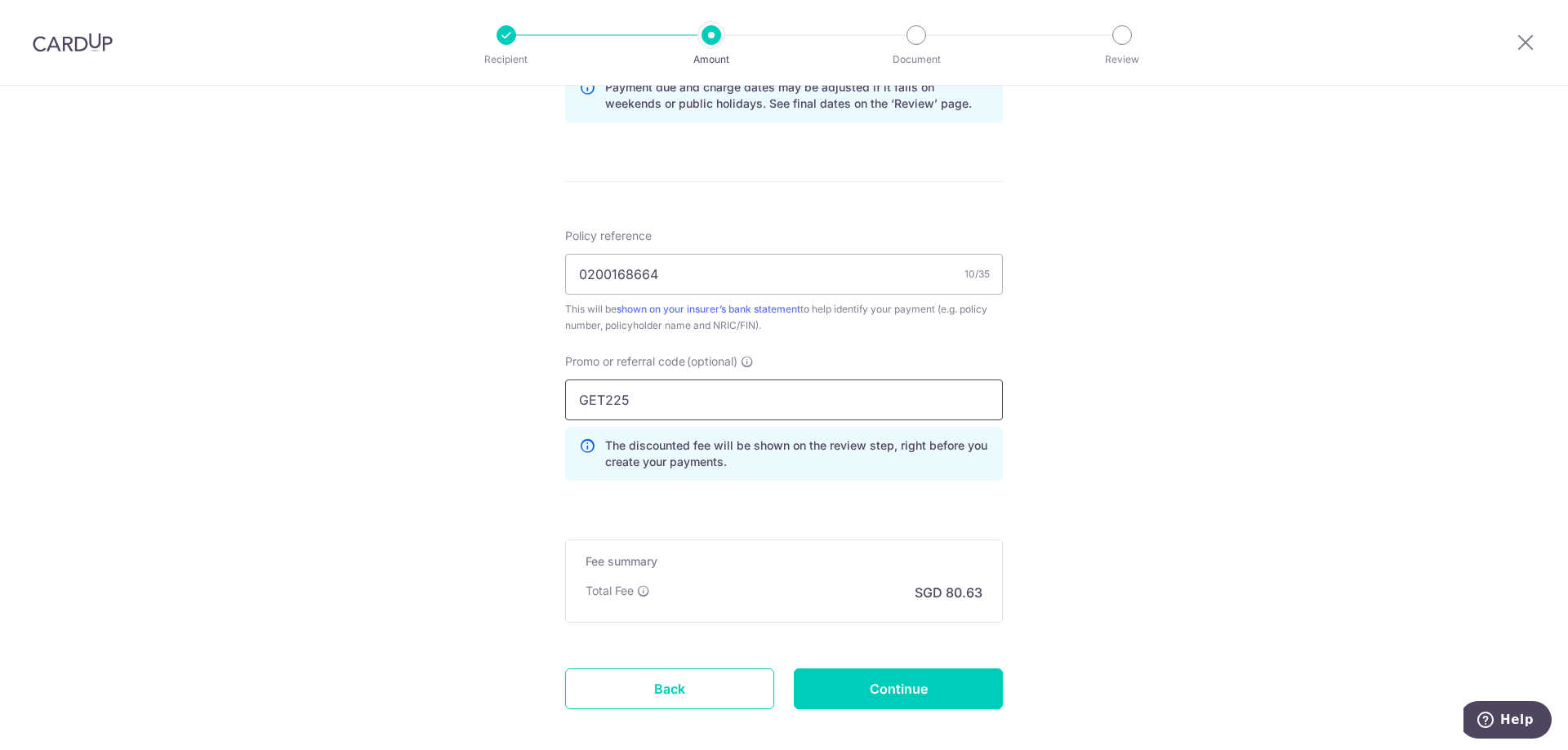
drag, startPoint x: 640, startPoint y: 399, endPoint x: 496, endPoint y: 389, distance: 144.3
click at [496, 389] on div "Tell us more about your payment Enter payment amount SGD 3,101.20 3101.20 Card …" at bounding box center [784, 23] width 1568 height 1617
type input "OFF225"
click at [1018, 444] on div "Tell us more about your payment Enter payment amount SGD 3,101.20 3101.20 Card …" at bounding box center [784, 23] width 1568 height 1617
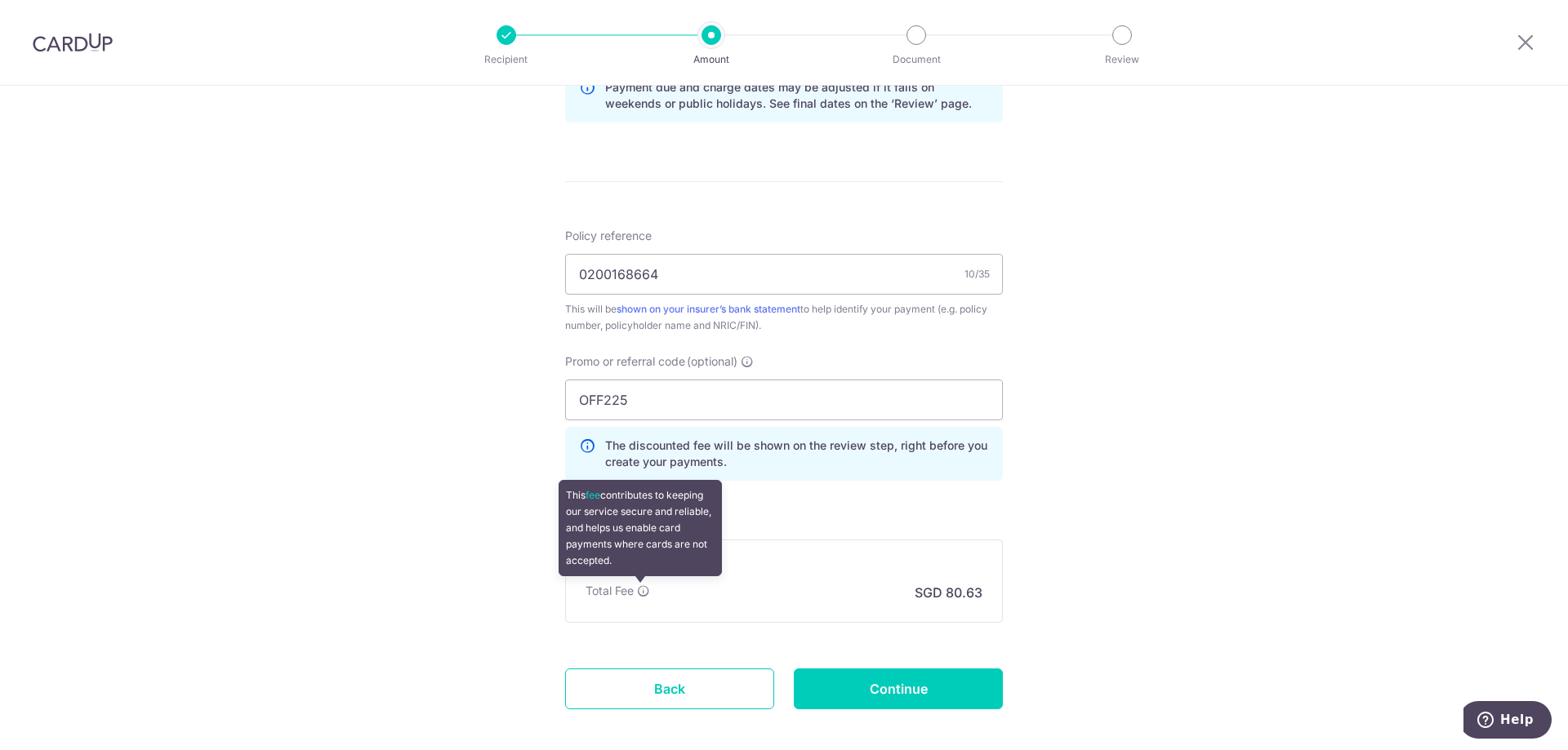
click at [644, 593] on icon at bounding box center [644, 591] width 13 height 13
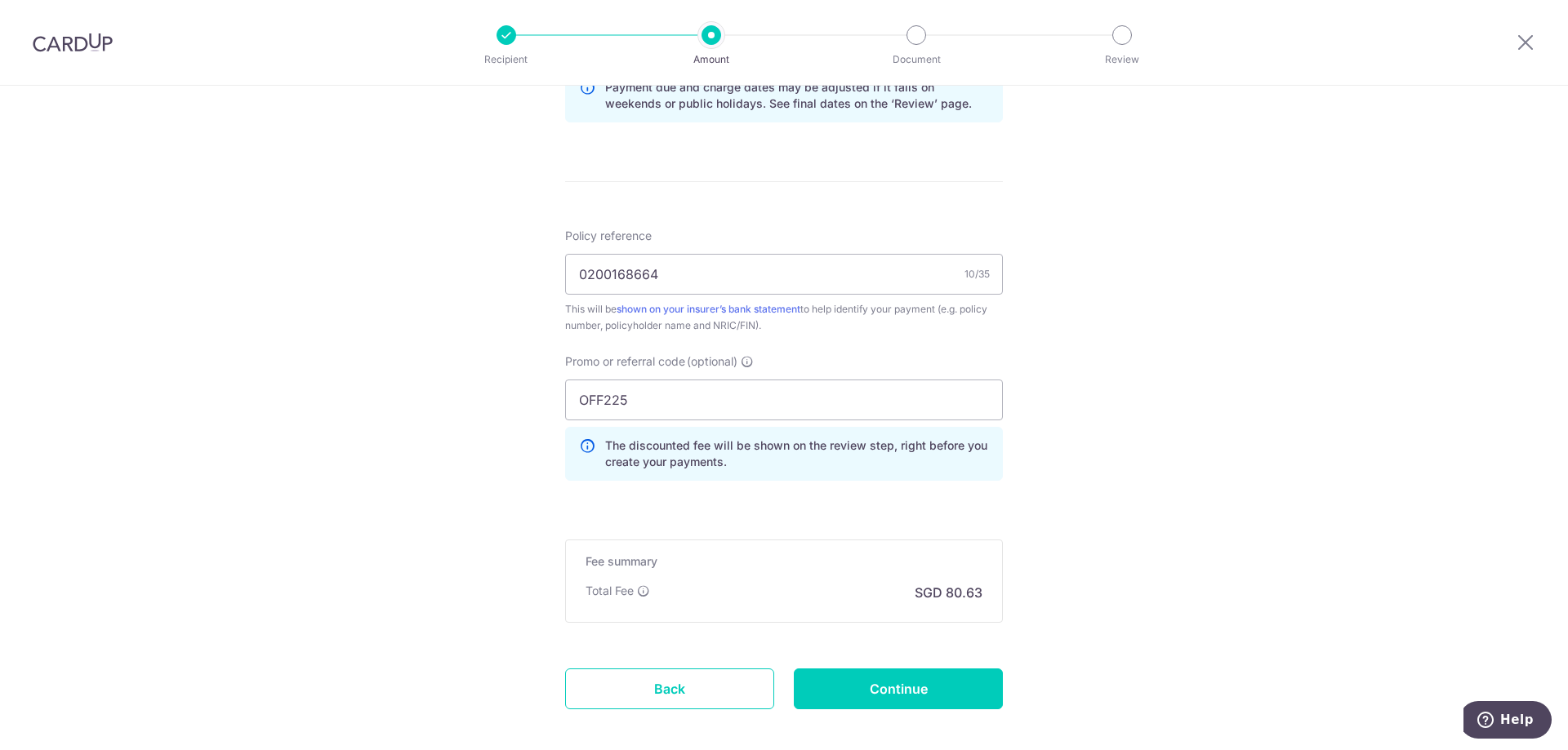
click at [820, 524] on form "Enter payment amount SGD 3,101.20 3101.20 Card added successfully Select Card *…" at bounding box center [784, 39] width 438 height 1432
click at [880, 693] on input "Continue" at bounding box center [898, 688] width 209 height 41
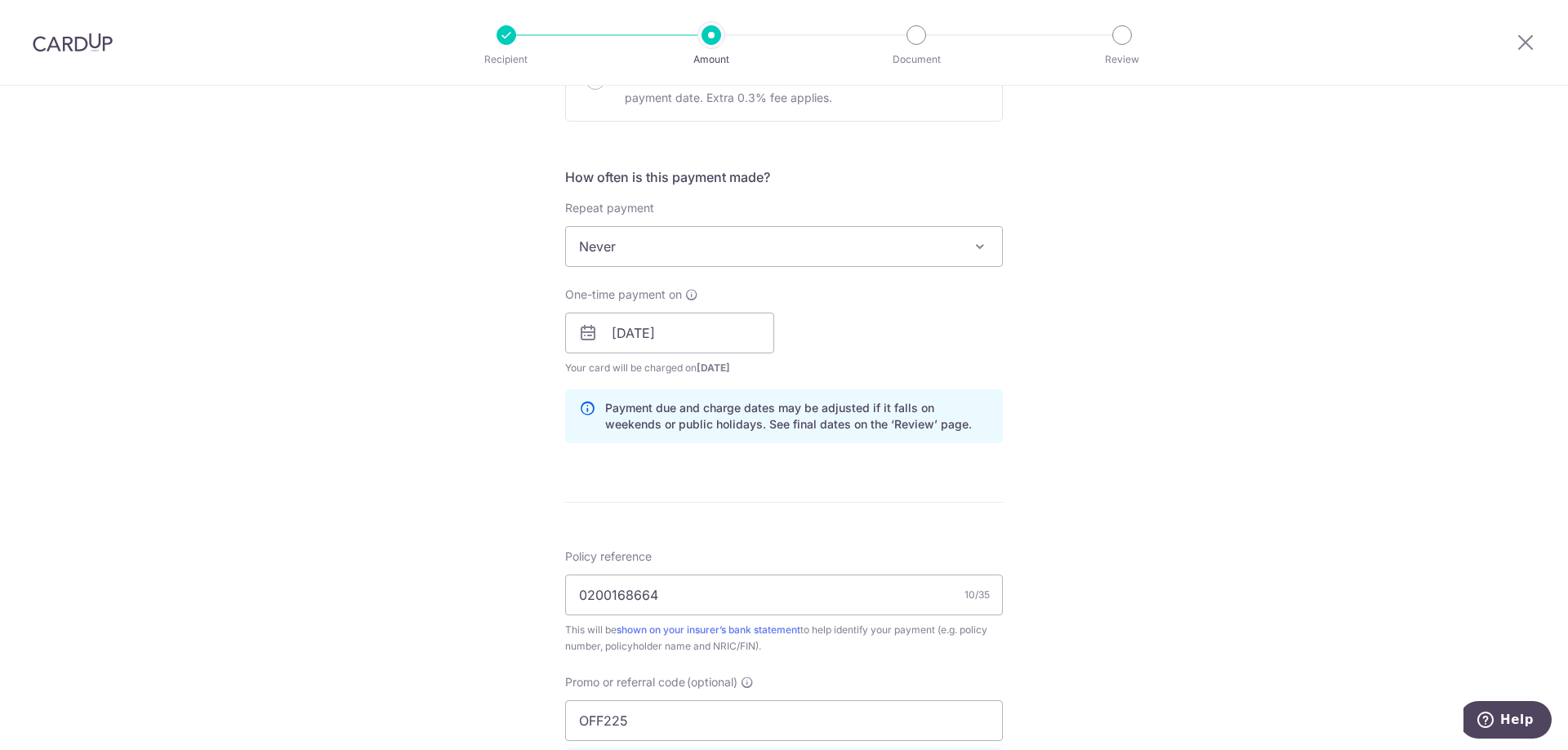
scroll to position [544, 0]
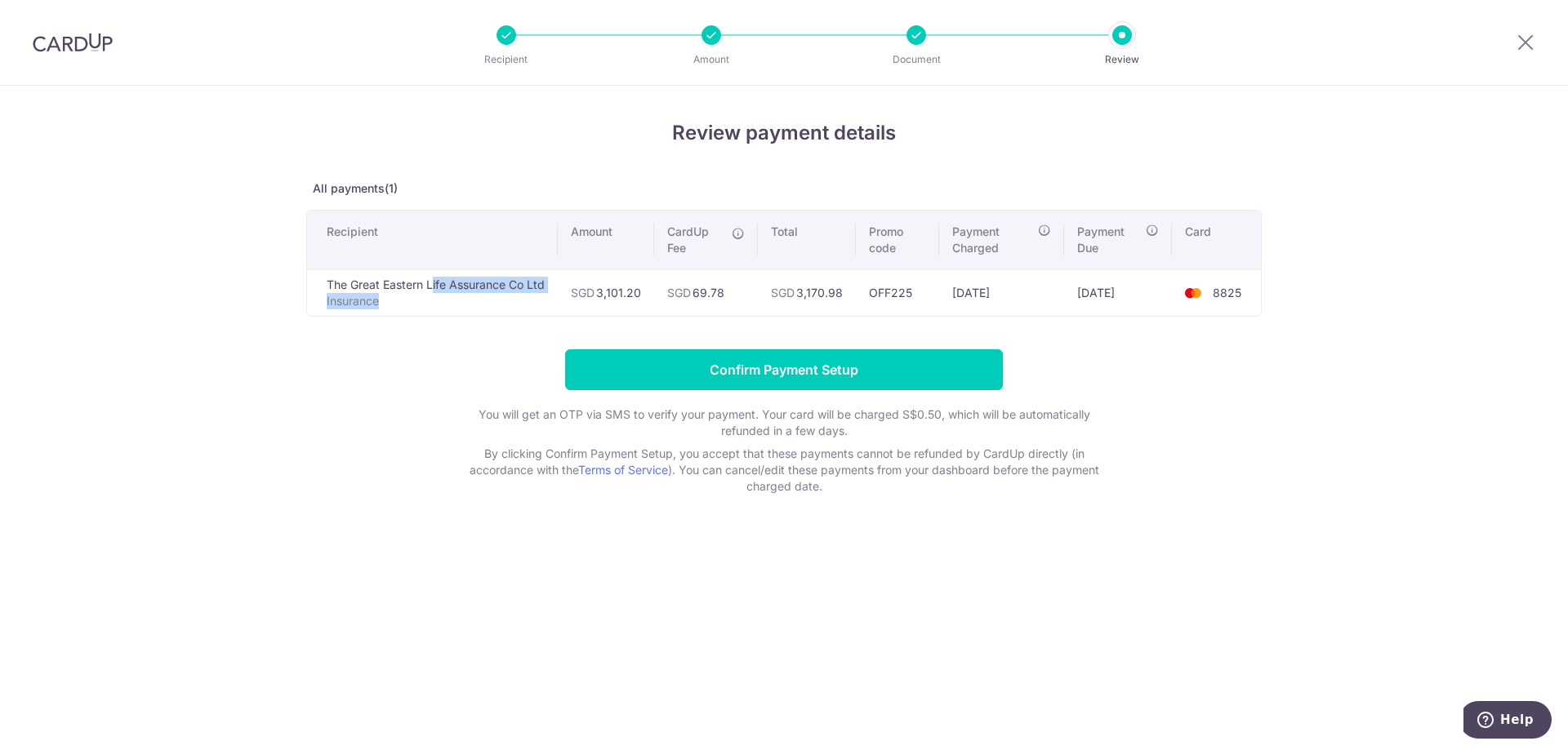
drag, startPoint x: 328, startPoint y: 284, endPoint x: 549, endPoint y: 293, distance: 221.2
click at [549, 293] on td "The Great Eastern Life Assurance Co Ltd Insurance" at bounding box center [432, 293] width 251 height 46
click at [477, 334] on div "Review payment details All payments(1) Recipient Amount CardUp Fee Total Promo …" at bounding box center [784, 306] width 956 height 376
click at [1458, 236] on div "Review payment details All payments(1) Recipient Amount CardUp Fee Total Promo …" at bounding box center [784, 418] width 1568 height 664
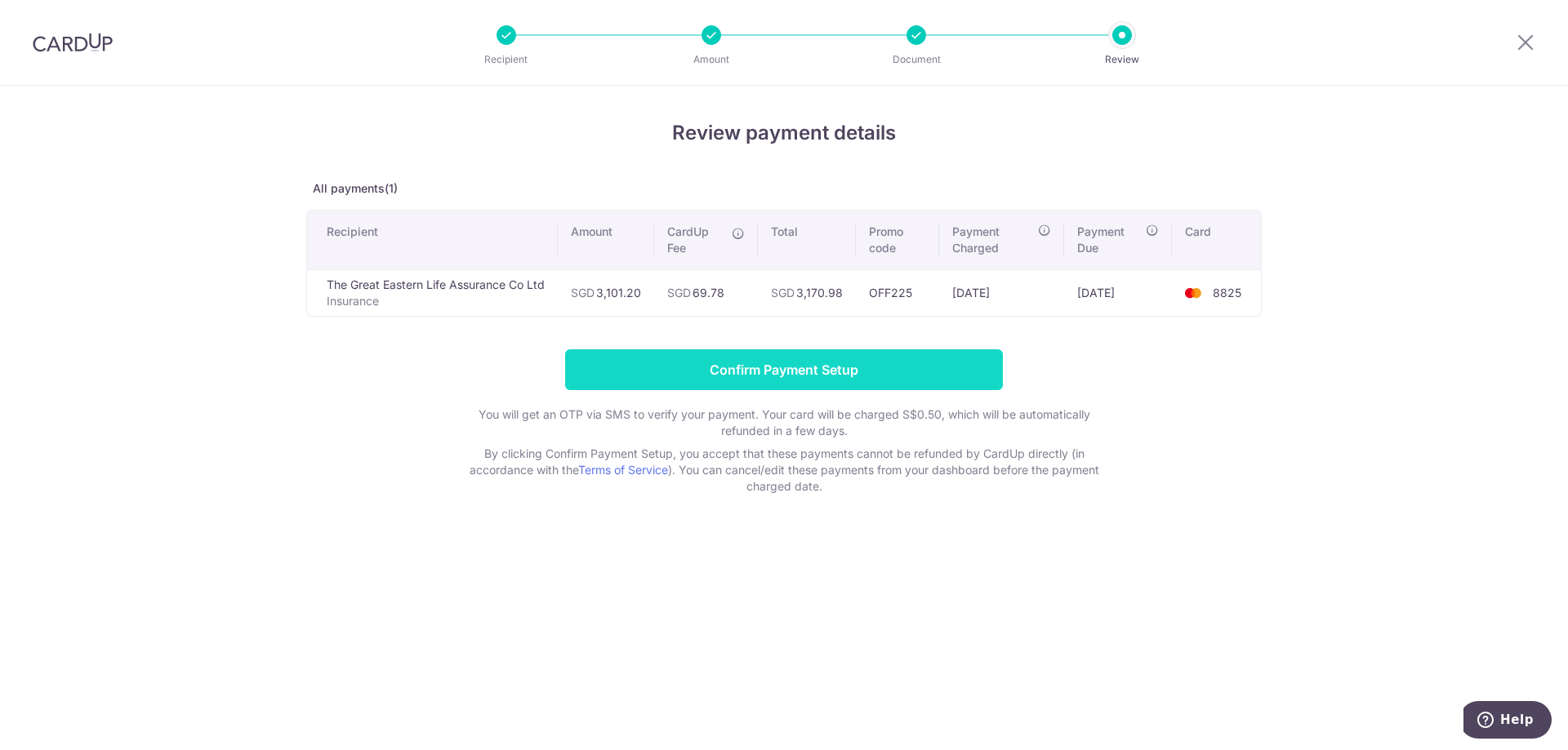
click at [868, 356] on input "Confirm Payment Setup" at bounding box center [784, 369] width 438 height 41
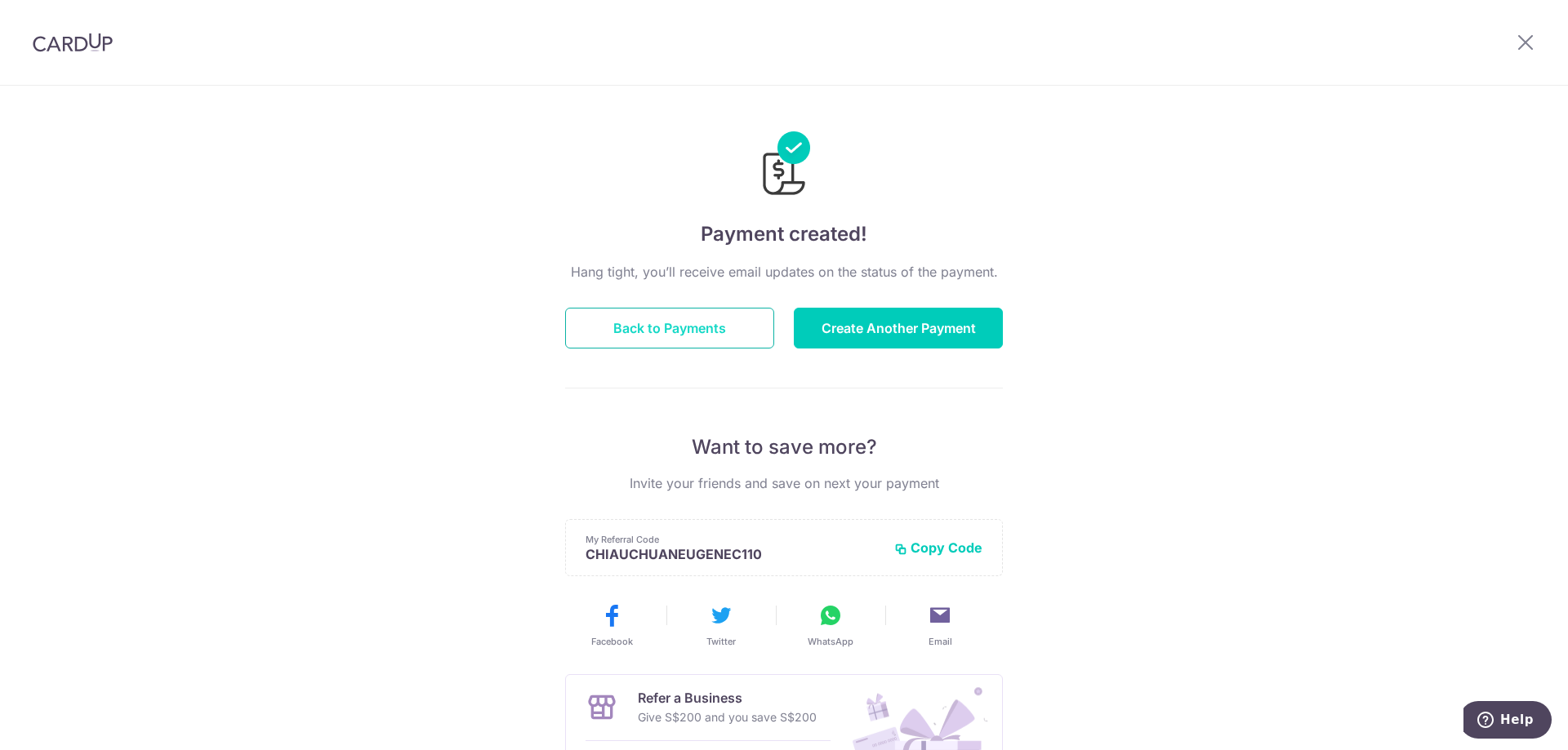
click at [705, 327] on button "Back to Payments" at bounding box center [669, 327] width 209 height 41
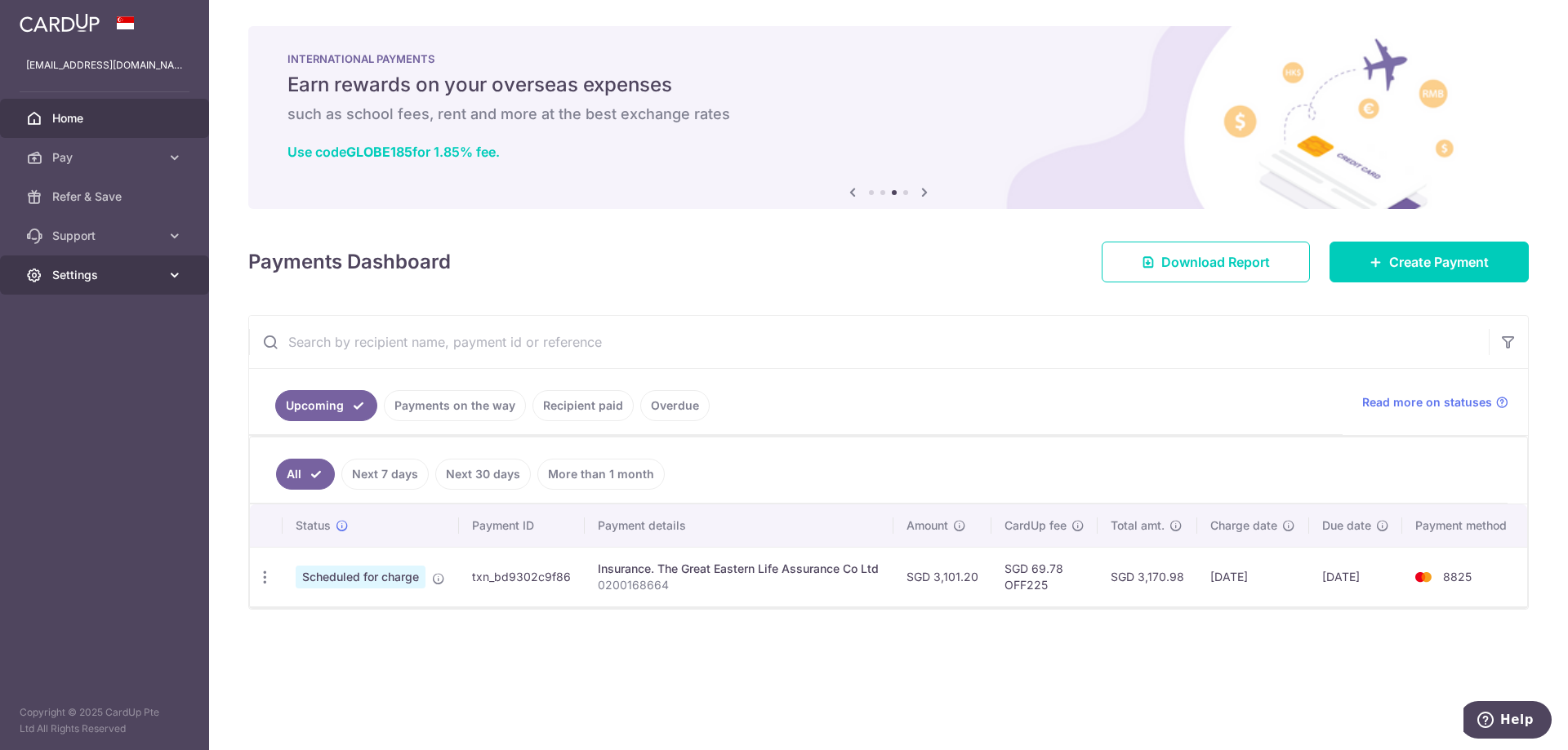
click at [159, 275] on span "Settings" at bounding box center [106, 275] width 108 height 17
click at [55, 351] on span "Logout" at bounding box center [106, 353] width 108 height 17
